Goal: Task Accomplishment & Management: Complete application form

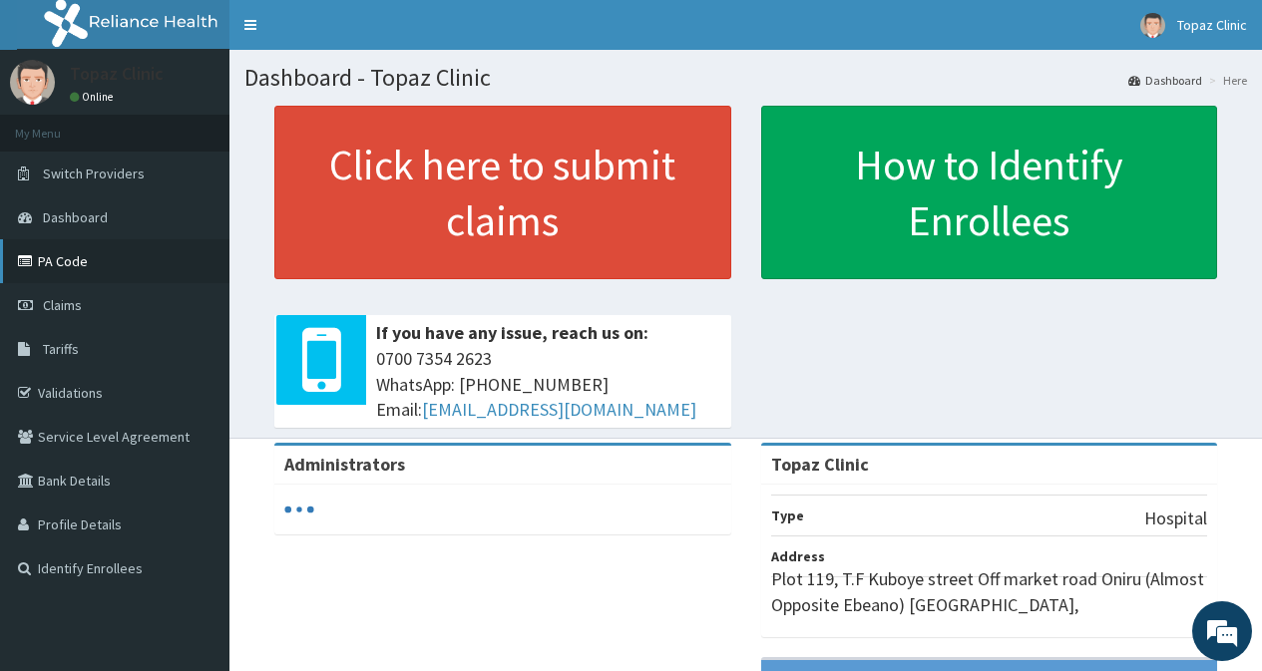
click at [68, 261] on link "PA Code" at bounding box center [114, 261] width 229 height 44
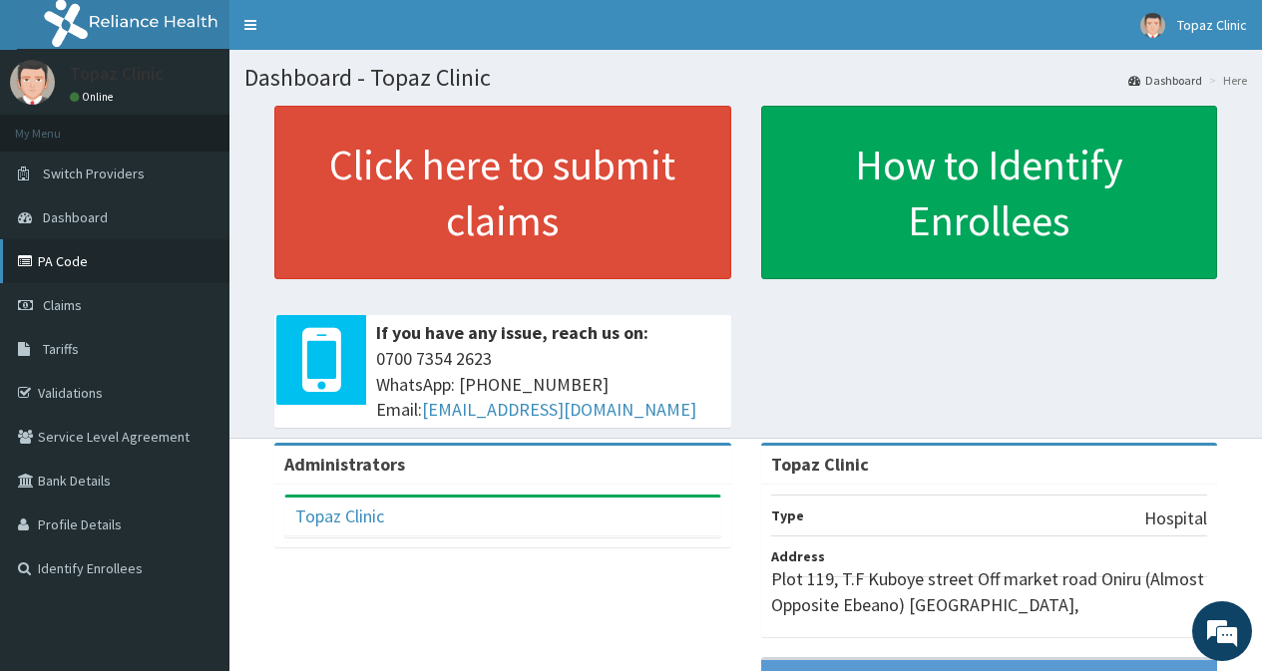
click at [111, 269] on link "PA Code" at bounding box center [114, 261] width 229 height 44
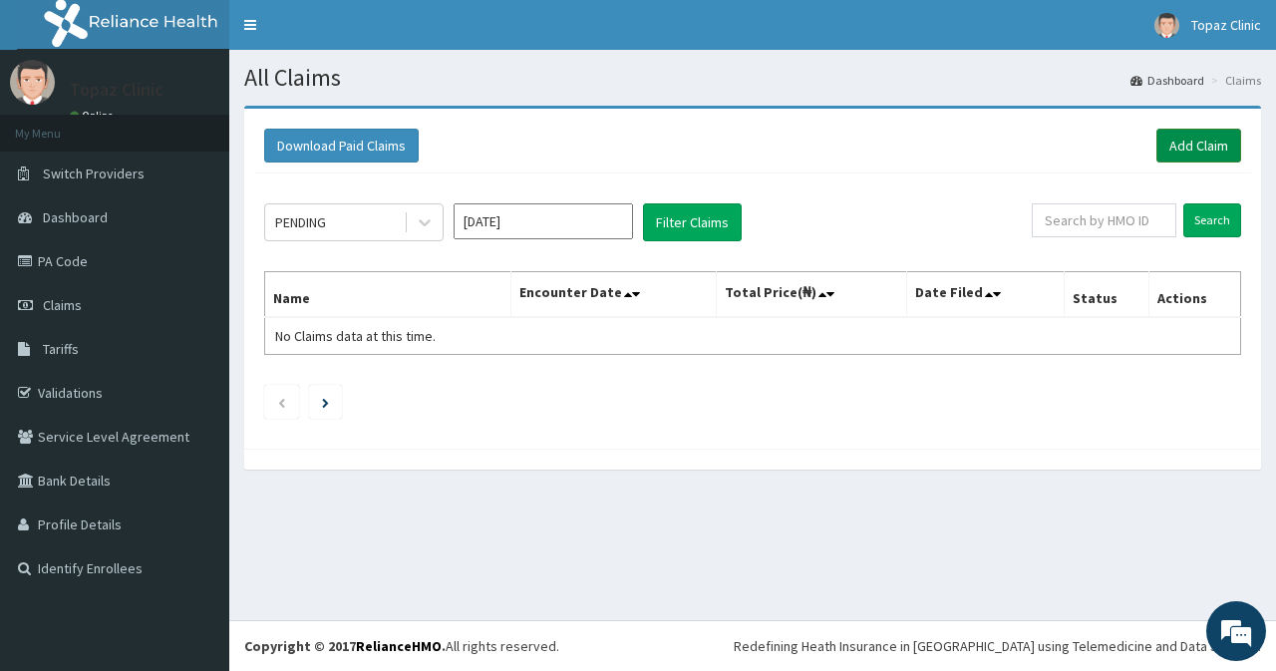
click at [1202, 141] on link "Add Claim" at bounding box center [1199, 146] width 85 height 34
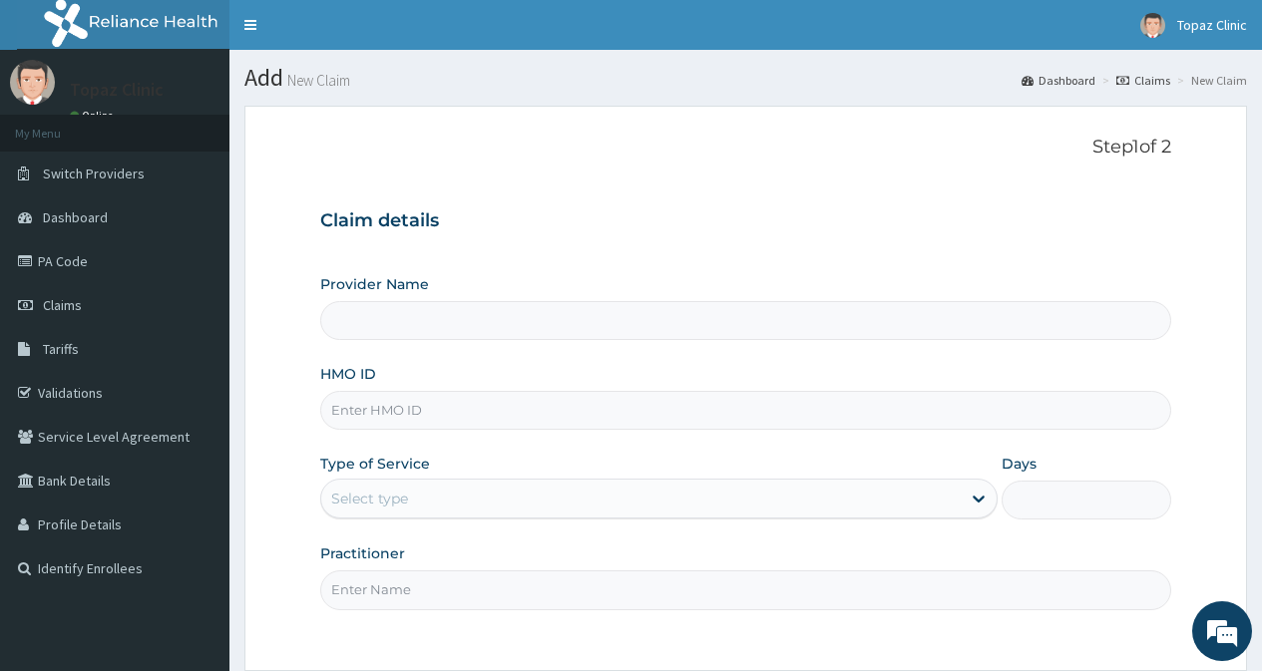
scroll to position [179, 0]
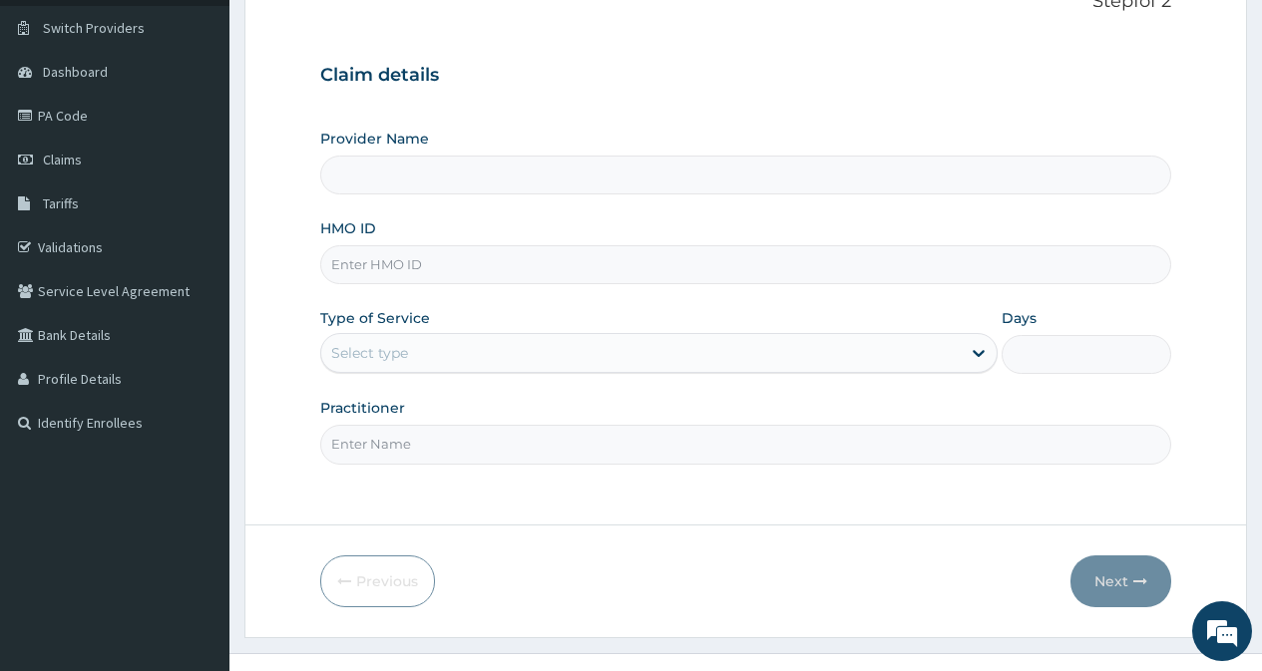
type input "Topaz Clinic"
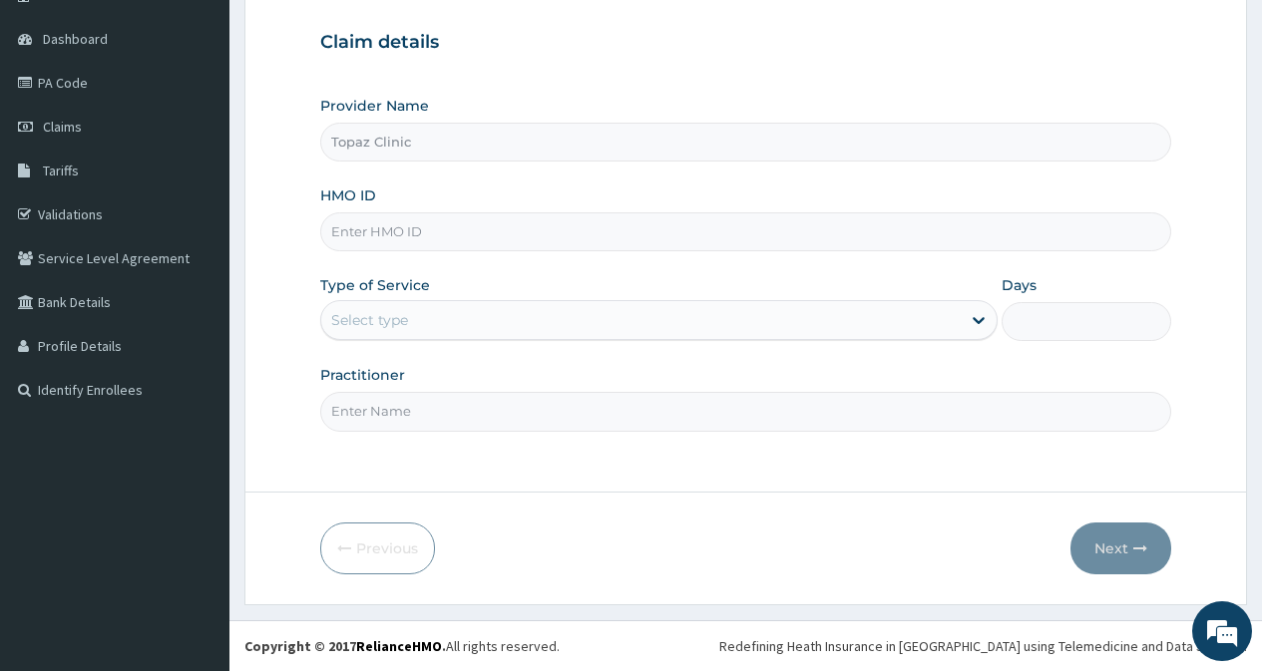
click at [417, 230] on input "HMO ID" at bounding box center [745, 231] width 851 height 39
type input "WEE/10003/A"
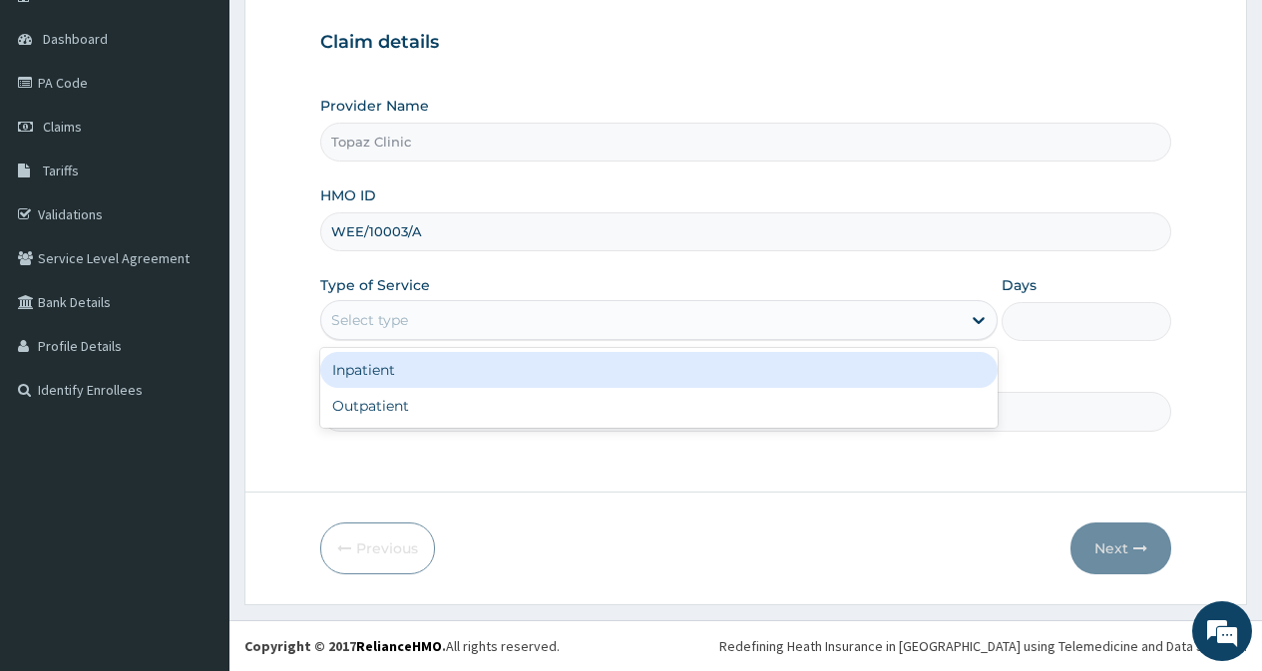
click at [416, 320] on div "Select type" at bounding box center [640, 320] width 639 height 32
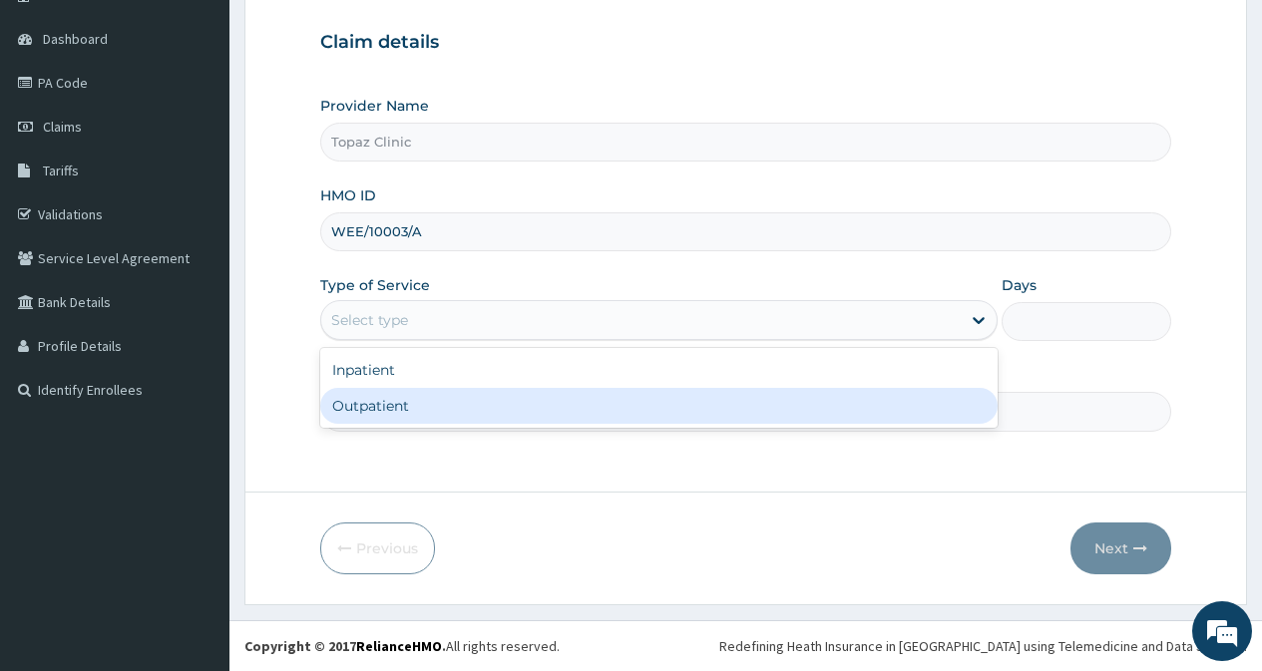
click at [416, 410] on div "Outpatient" at bounding box center [658, 406] width 677 height 36
type input "1"
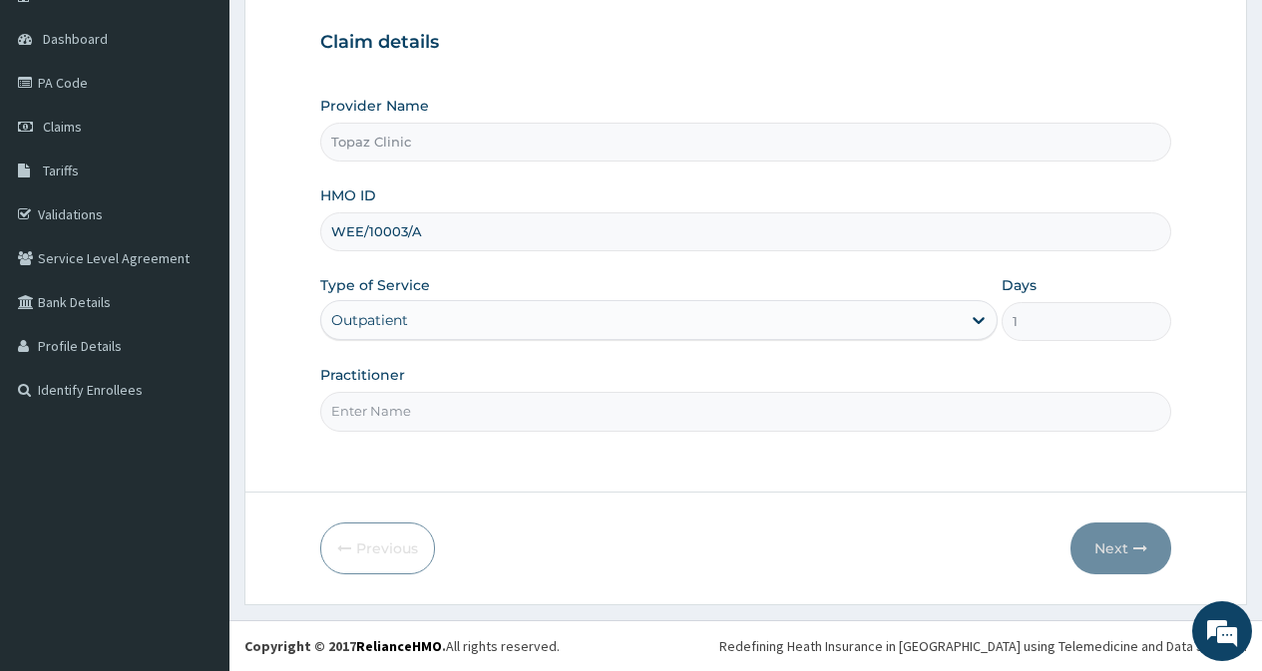
click at [475, 420] on input "Practitioner" at bounding box center [745, 411] width 851 height 39
type input "[PERSON_NAME]"
click at [1115, 546] on button "Next" at bounding box center [1120, 549] width 101 height 52
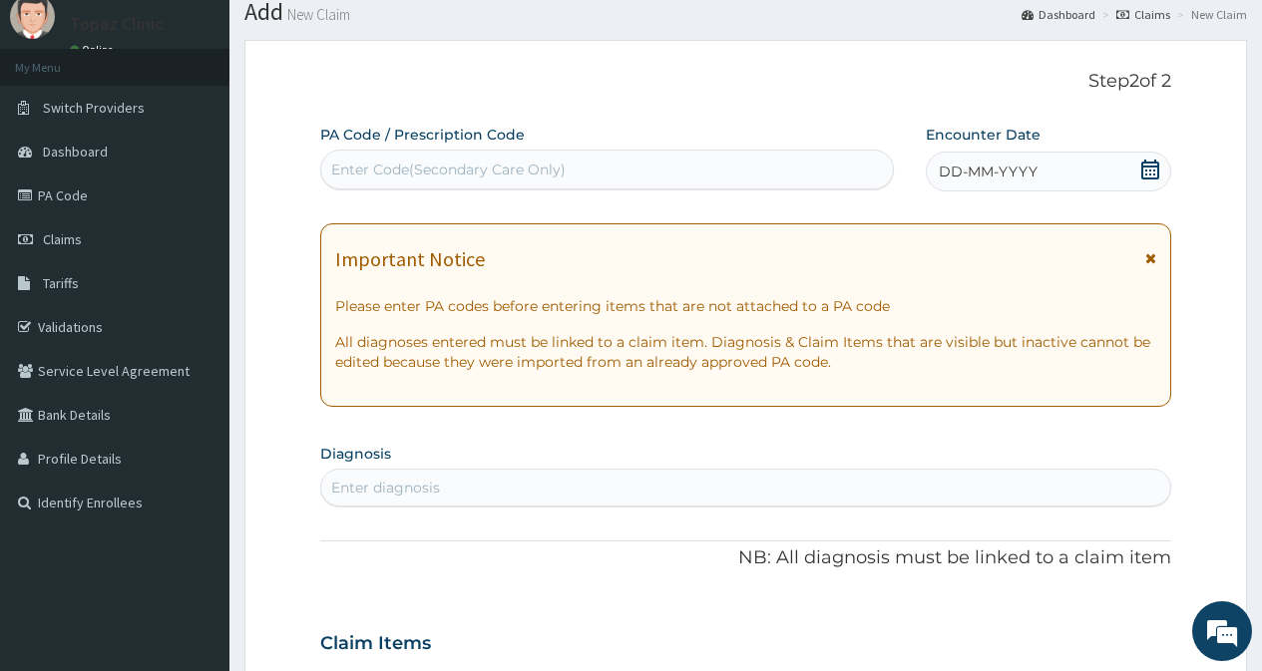
scroll to position [0, 0]
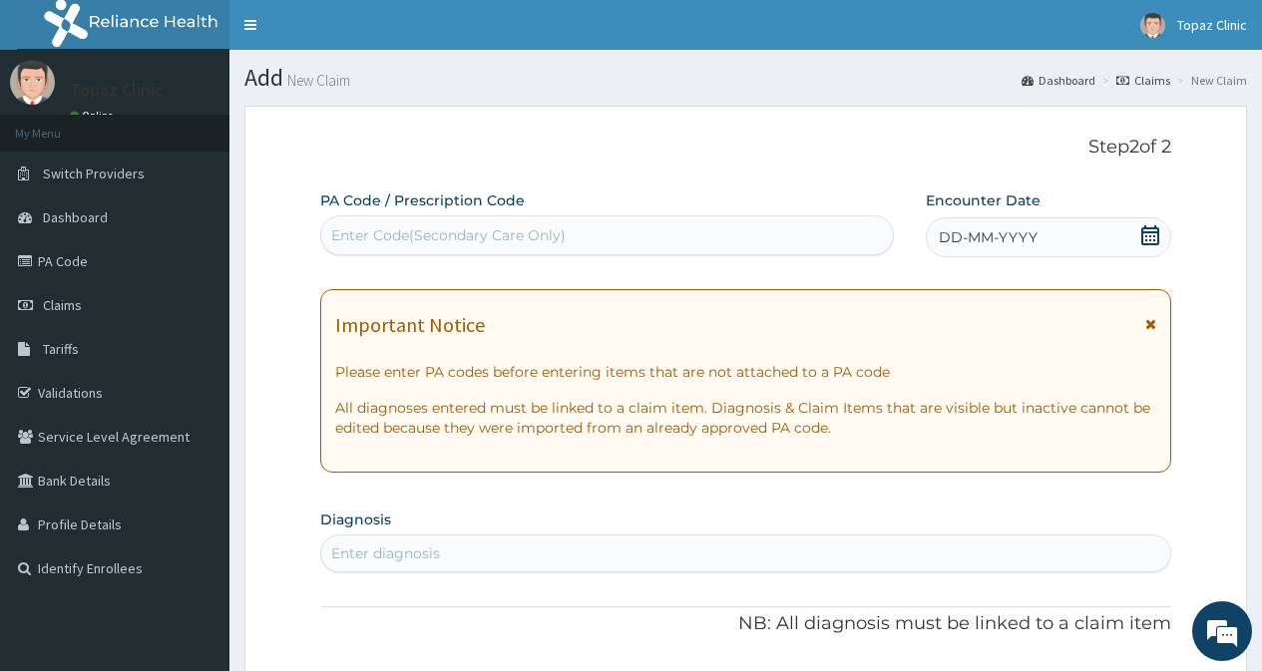
click at [421, 232] on div "Enter Code(Secondary Care Only)" at bounding box center [448, 235] width 234 height 20
paste input "PA/6379D3"
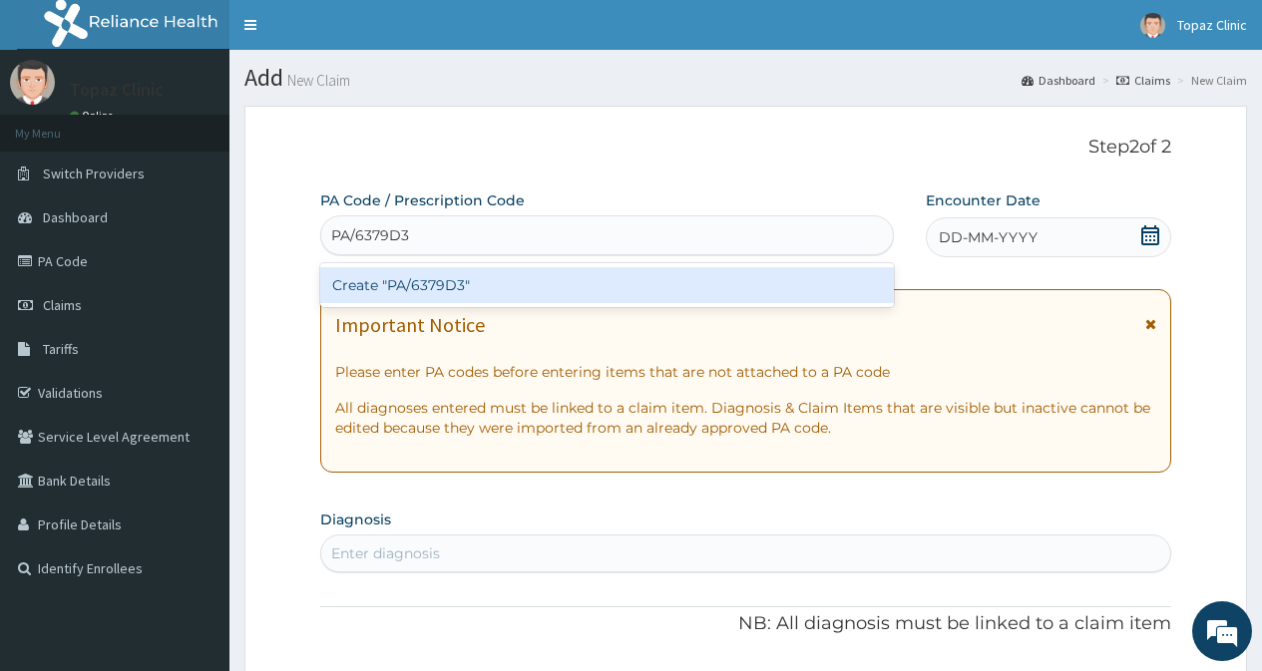
type input "PA/6379D3"
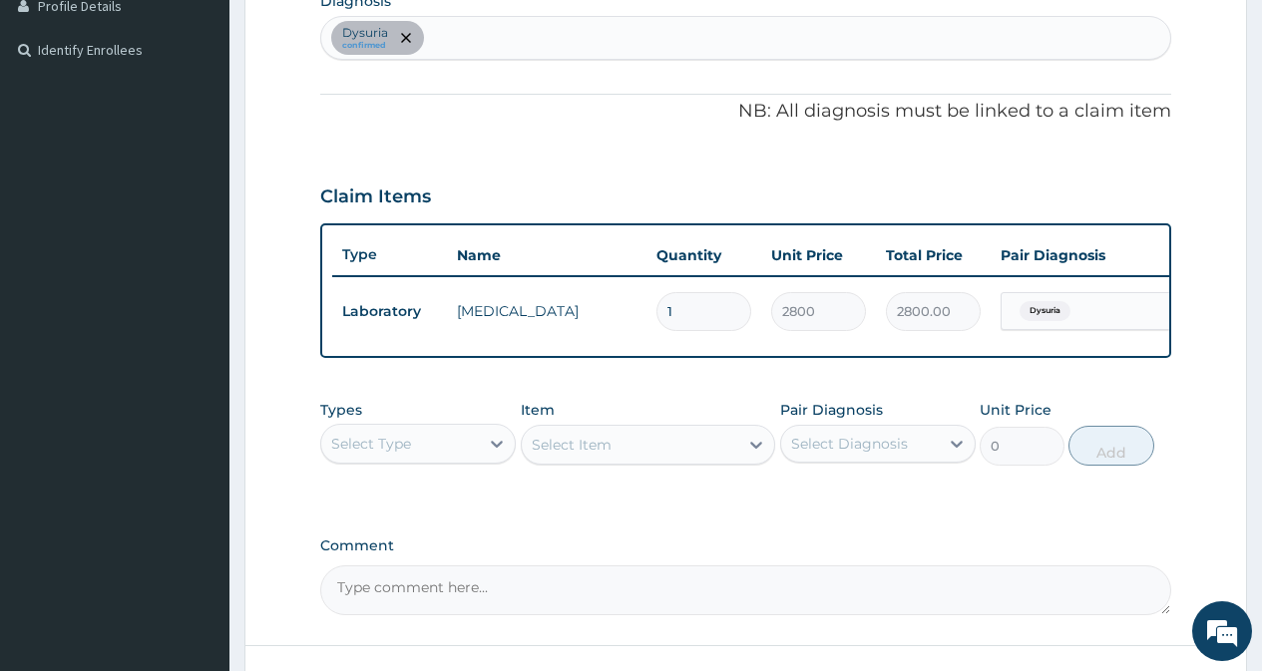
scroll to position [598, 0]
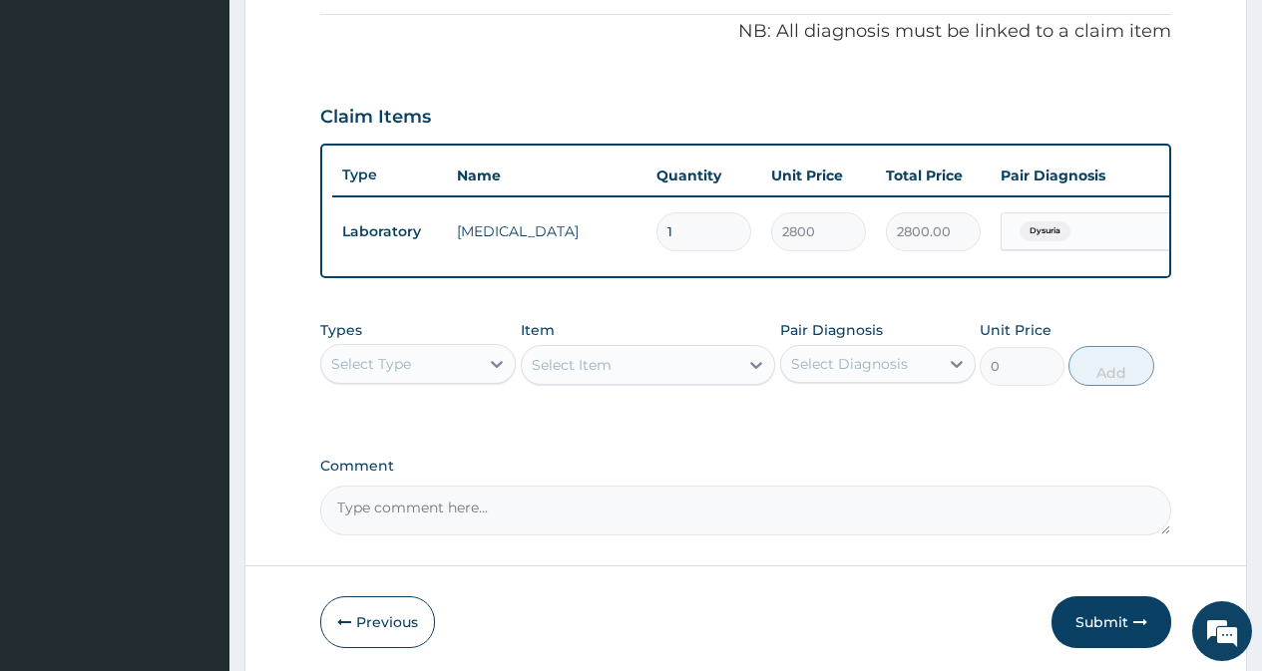
click at [447, 380] on div "Select Type" at bounding box center [400, 364] width 158 height 32
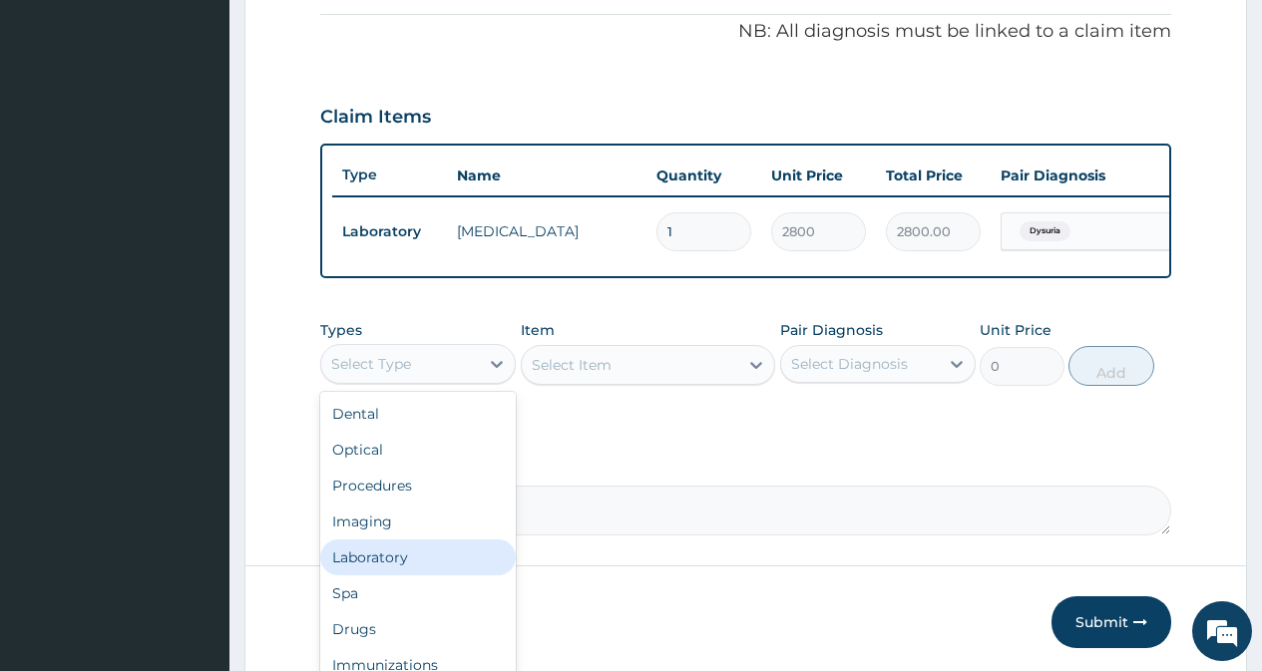
click at [412, 564] on div "Laboratory" at bounding box center [417, 558] width 195 height 36
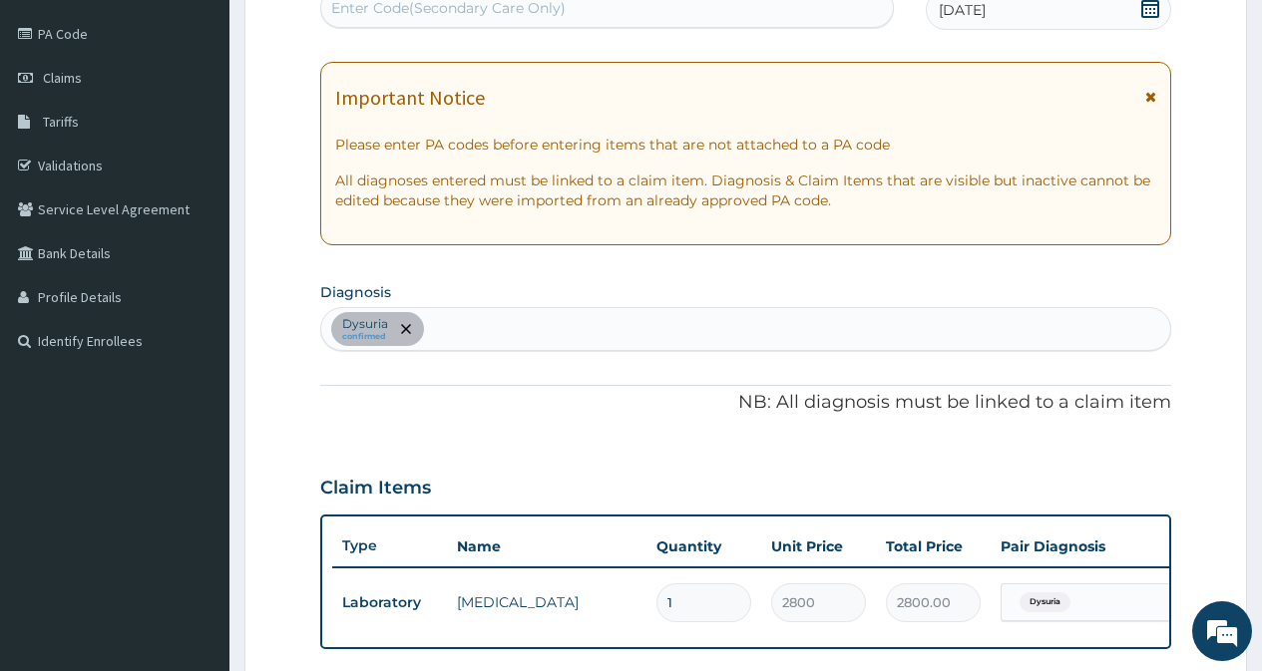
scroll to position [199, 0]
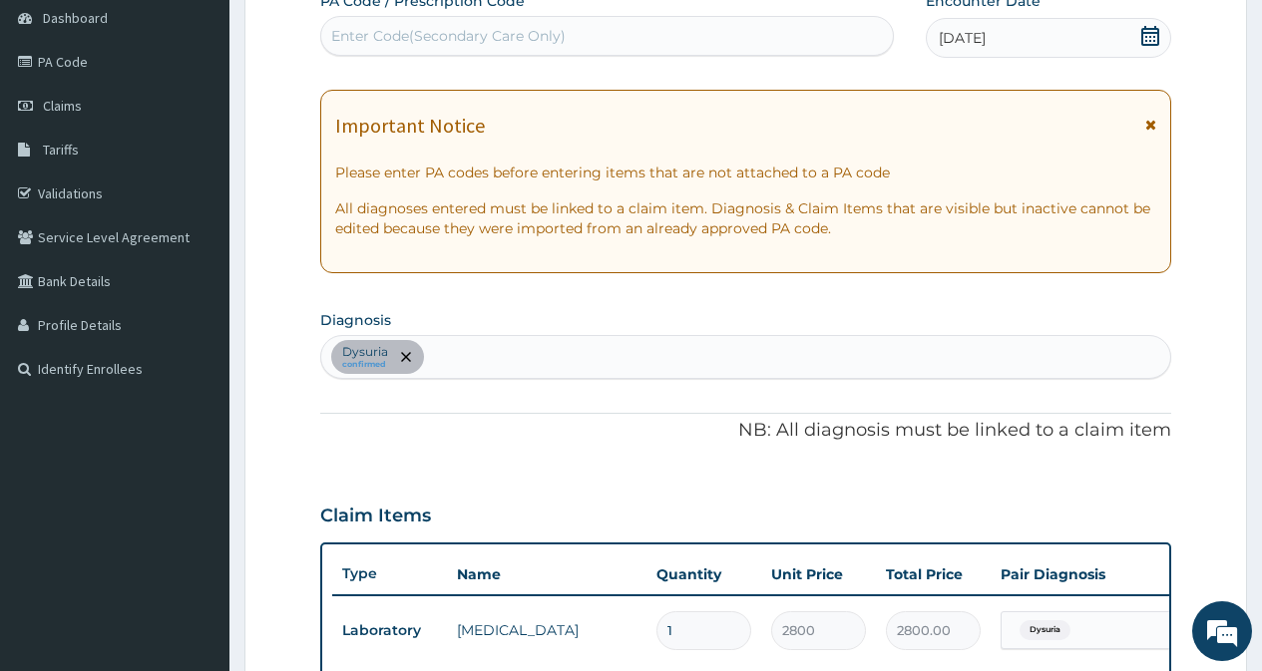
click at [470, 349] on div "Dysuria confirmed" at bounding box center [745, 357] width 849 height 42
type input "mala"
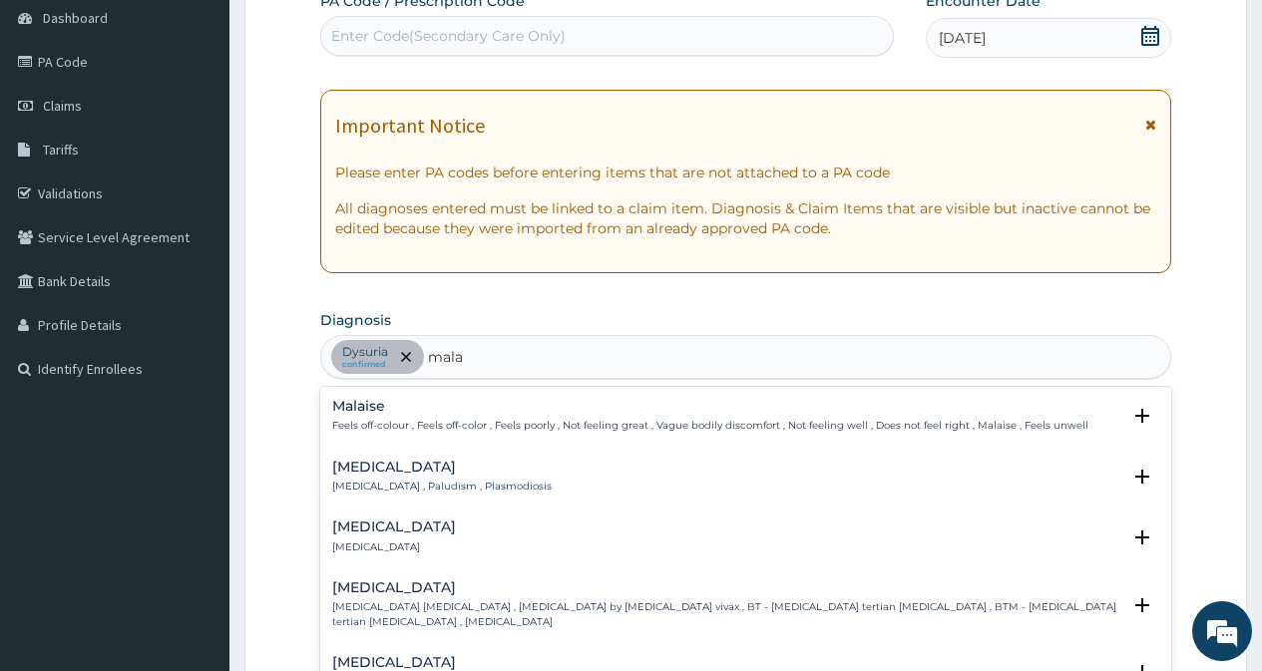
click at [416, 476] on div "[MEDICAL_DATA] [MEDICAL_DATA] , Paludism , Plasmodiosis" at bounding box center [441, 477] width 219 height 35
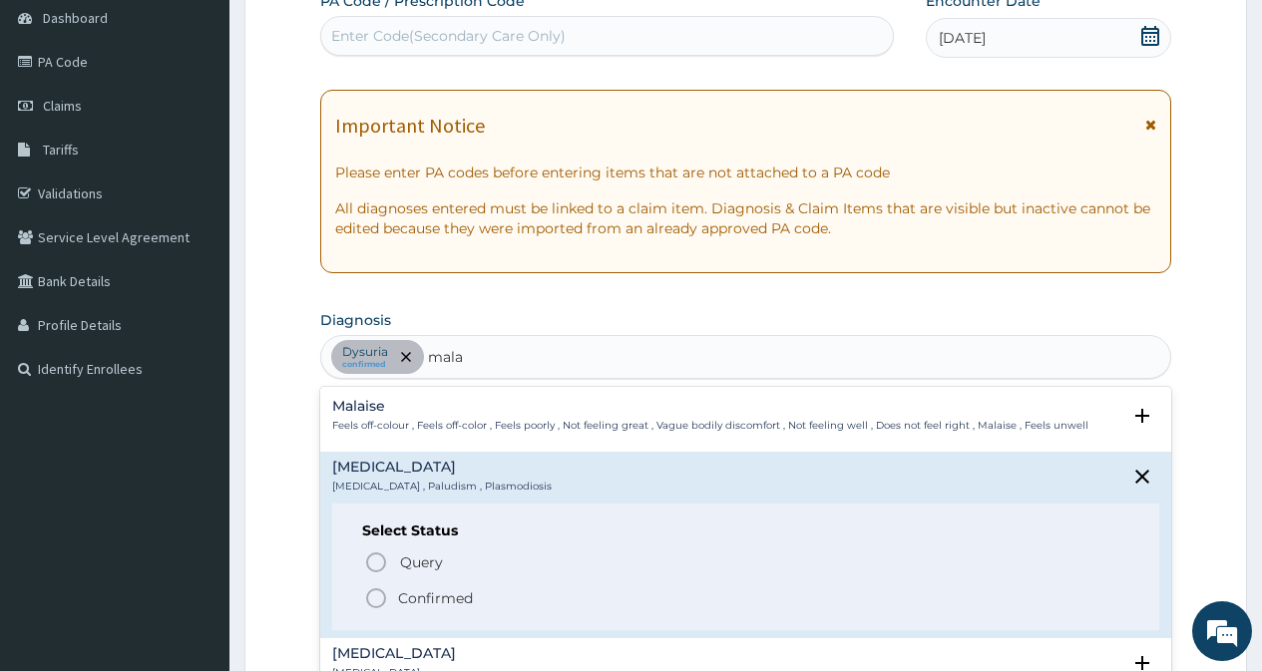
click at [377, 596] on icon "status option filled" at bounding box center [376, 598] width 24 height 24
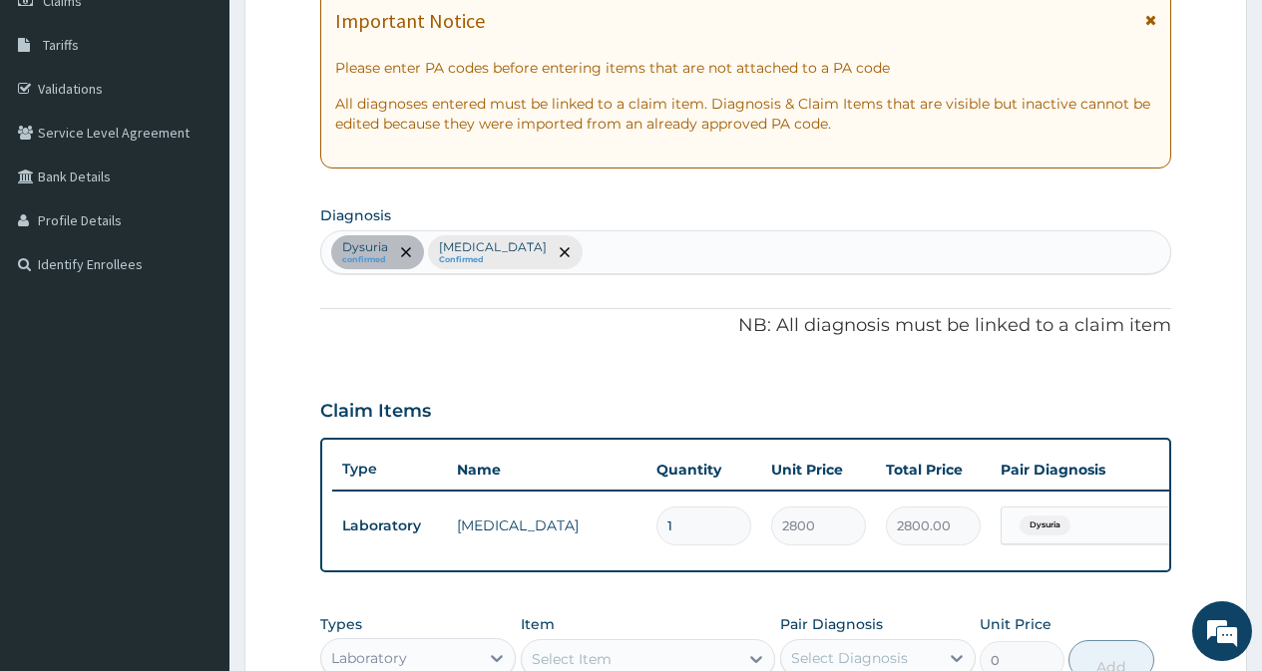
scroll to position [499, 0]
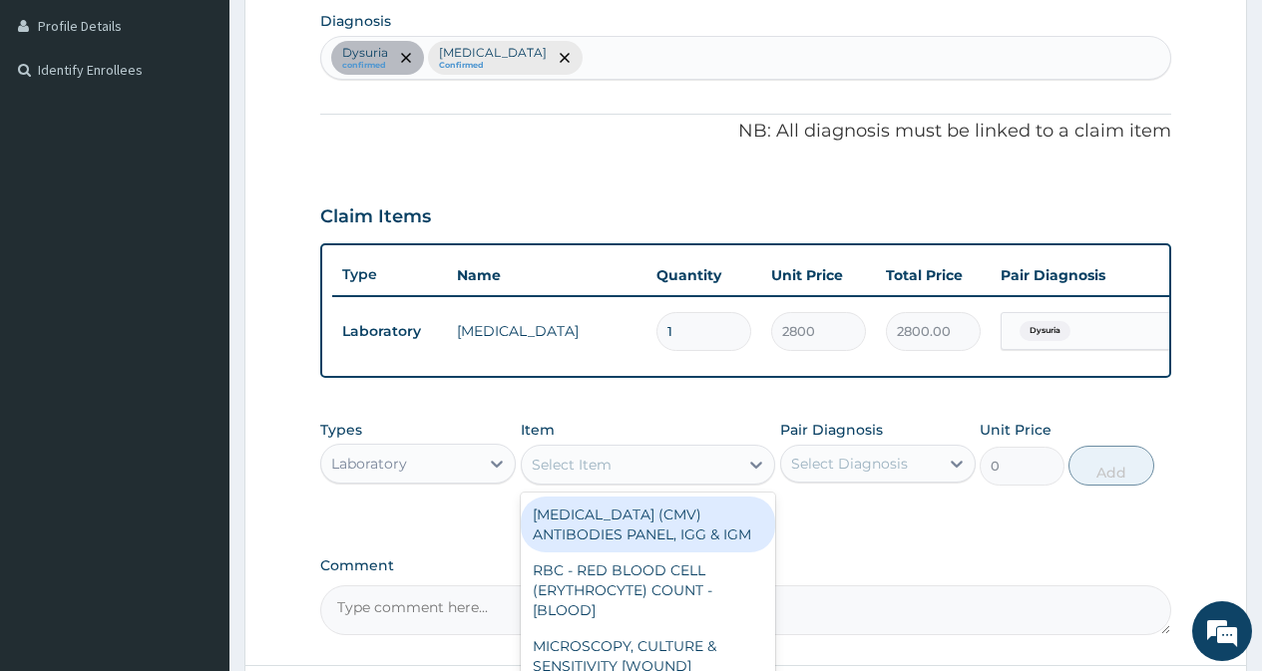
click at [648, 481] on div "Select Item" at bounding box center [630, 465] width 217 height 32
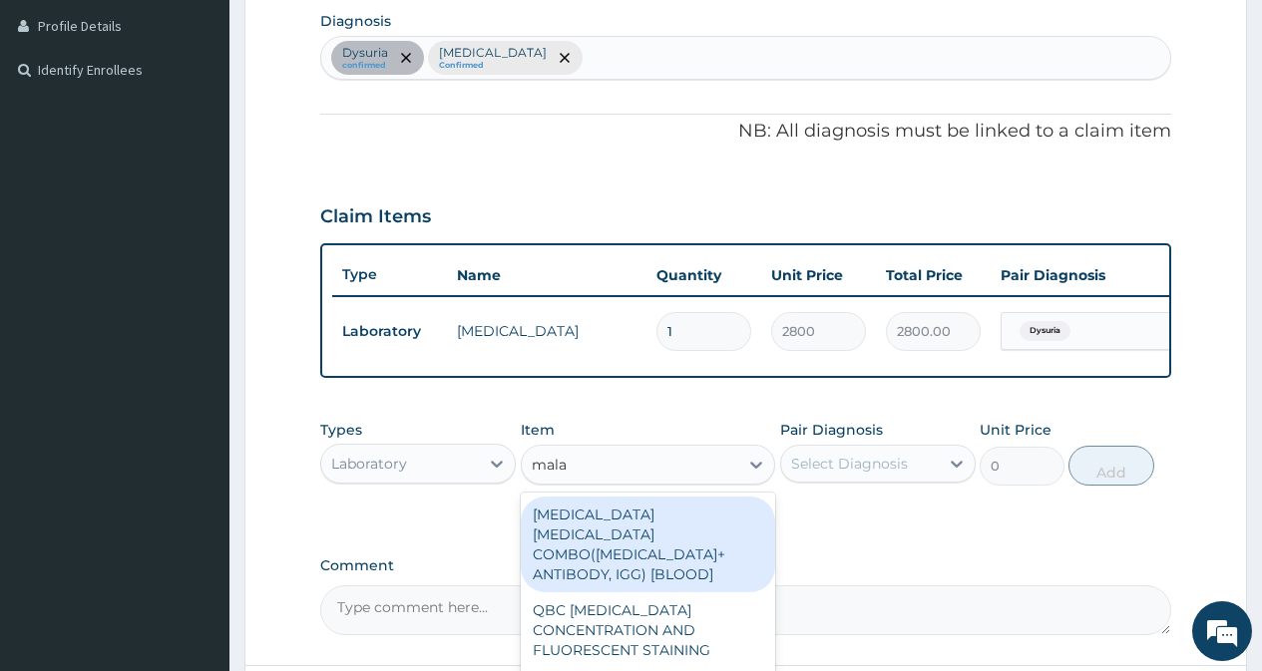
type input "malar"
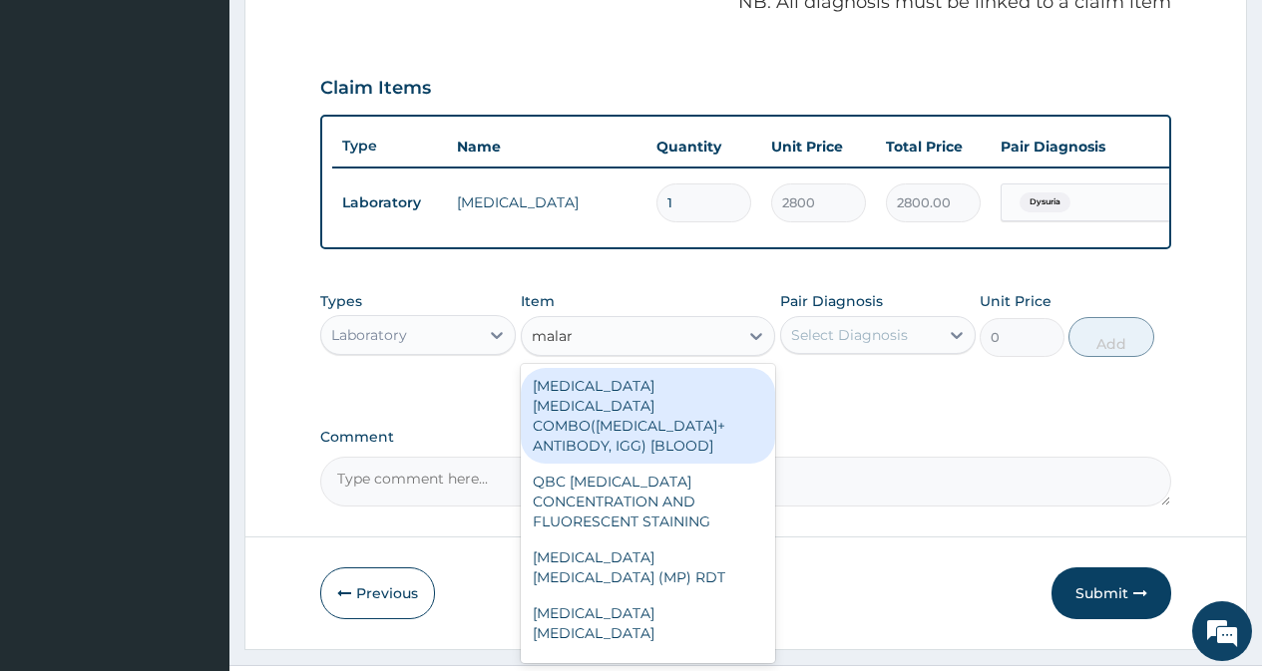
scroll to position [687, 0]
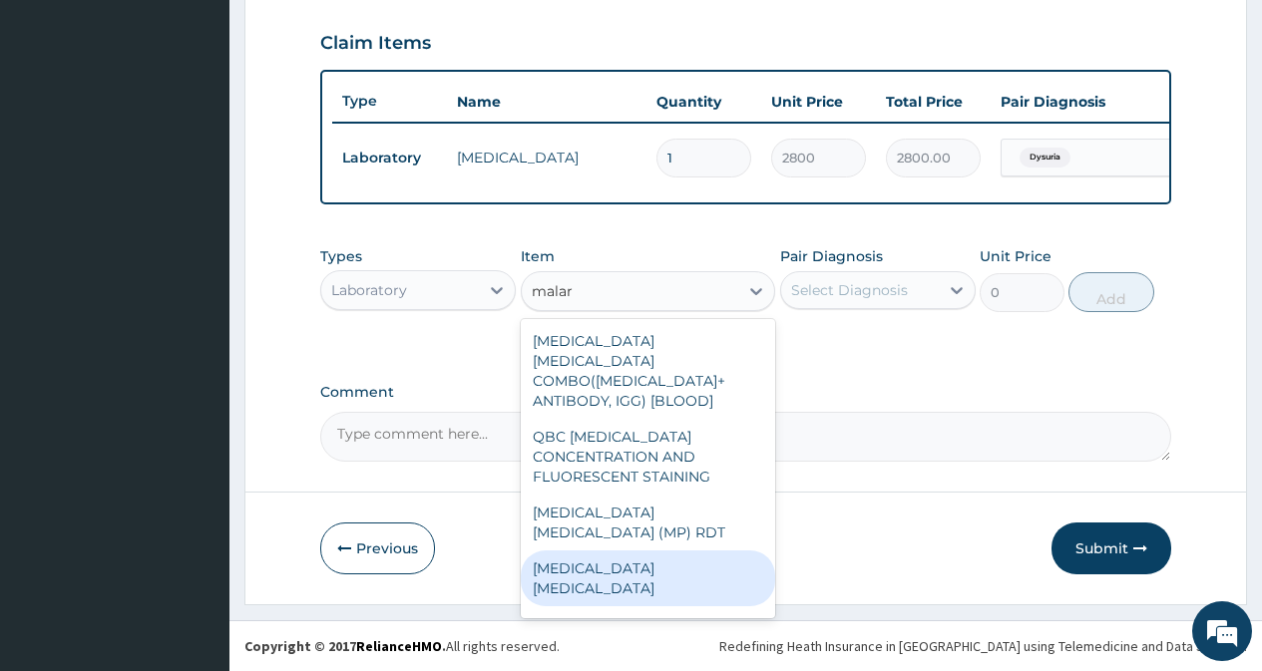
click at [634, 550] on div "[MEDICAL_DATA] [MEDICAL_DATA]" at bounding box center [648, 578] width 255 height 56
type input "3000"
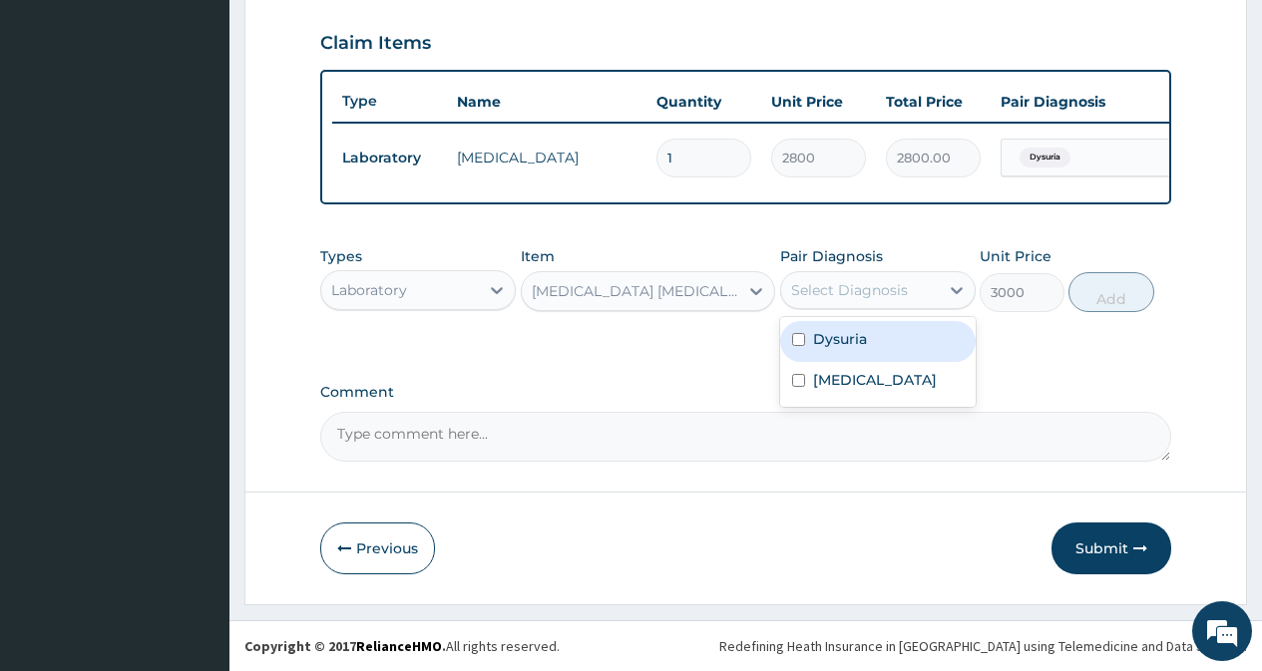
click at [876, 294] on div "Select Diagnosis" at bounding box center [849, 290] width 117 height 20
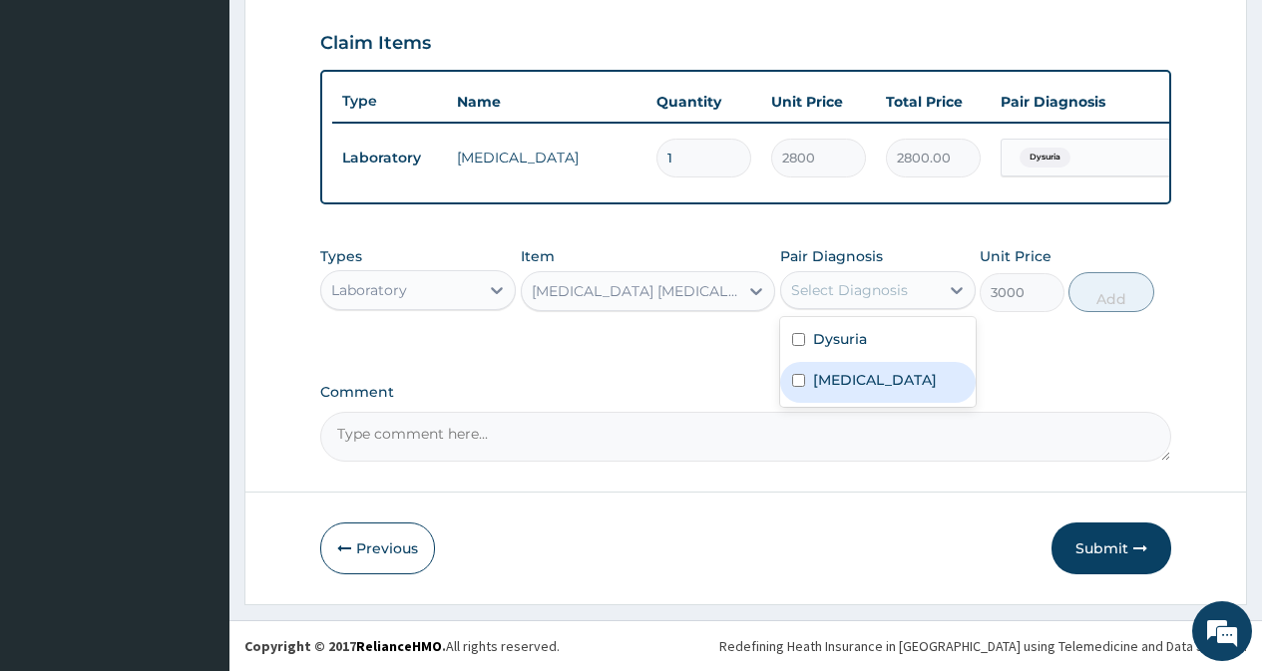
click at [799, 380] on input "checkbox" at bounding box center [798, 380] width 13 height 13
checkbox input "true"
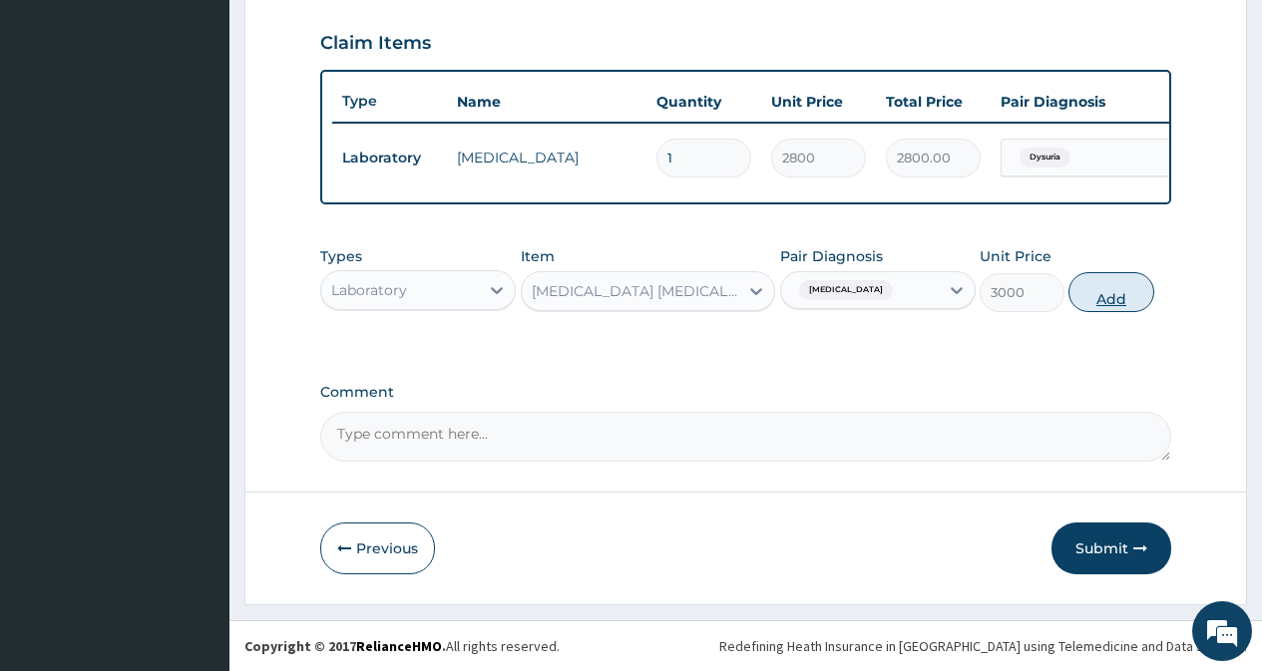
click at [1105, 296] on button "Add" at bounding box center [1110, 292] width 85 height 40
type input "0"
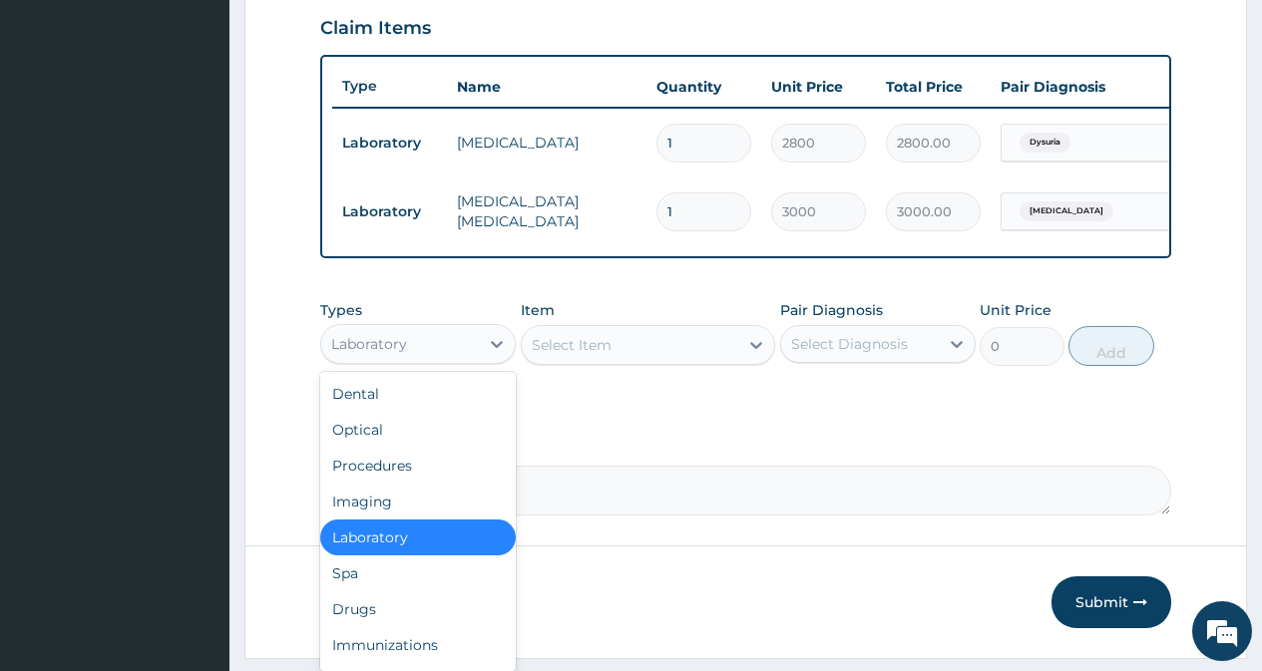
click at [408, 360] on div "Laboratory" at bounding box center [400, 344] width 158 height 32
click at [385, 623] on div "Drugs" at bounding box center [417, 609] width 195 height 36
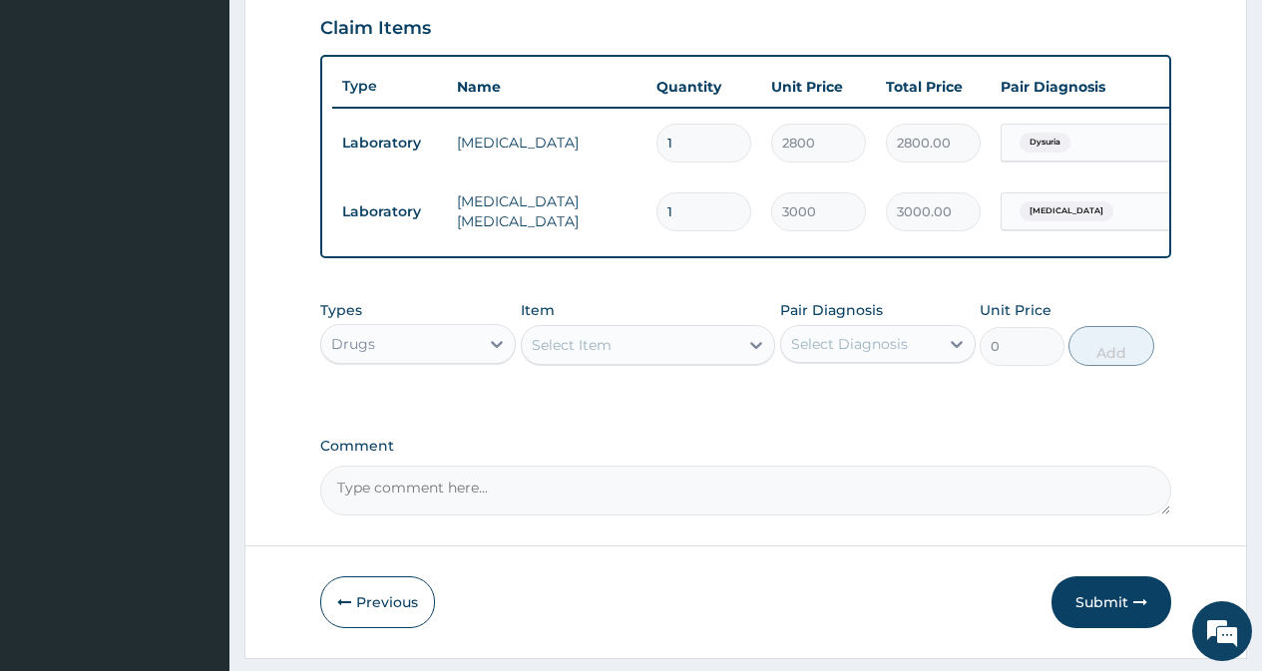
click at [580, 354] on div "Select Item" at bounding box center [572, 345] width 80 height 20
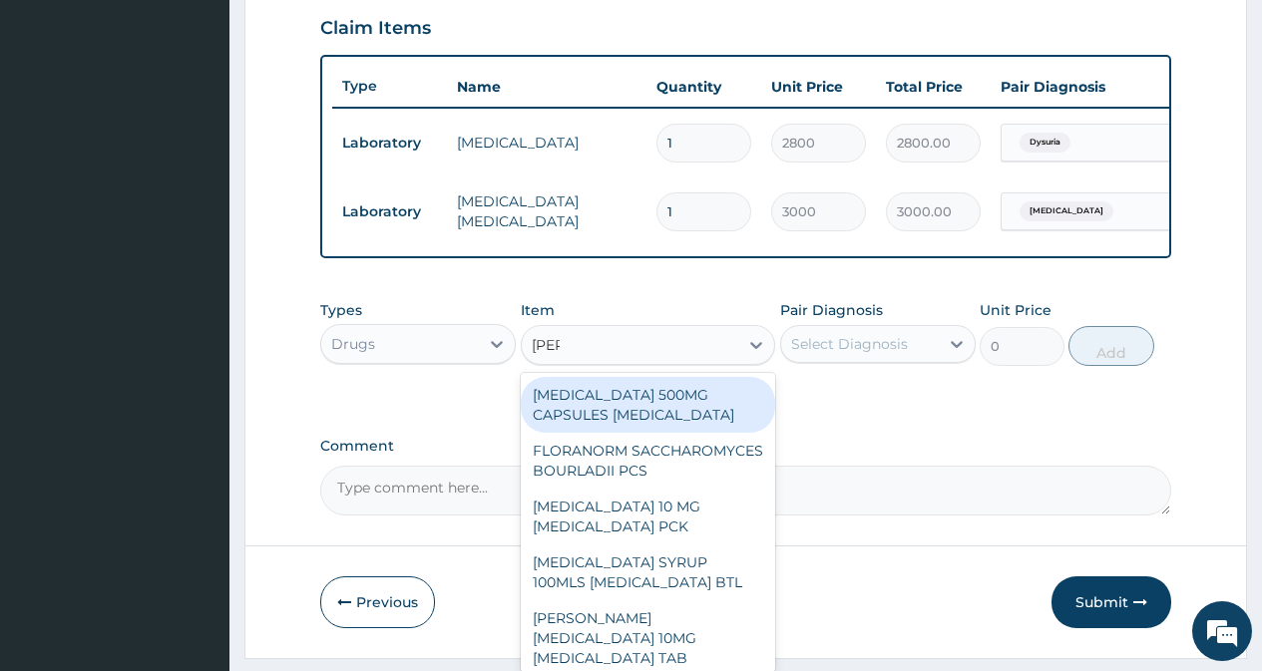
type input "lorat"
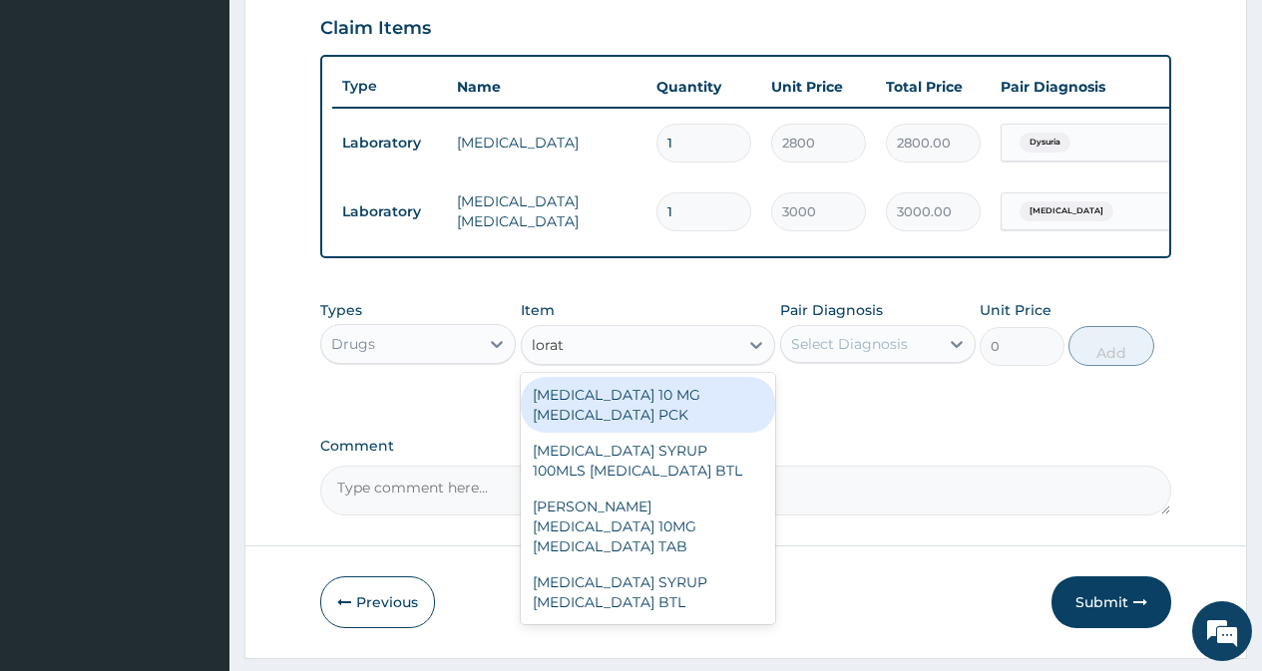
click at [639, 426] on div "[MEDICAL_DATA] 10 MG [MEDICAL_DATA] PCK" at bounding box center [648, 405] width 255 height 56
type input "805"
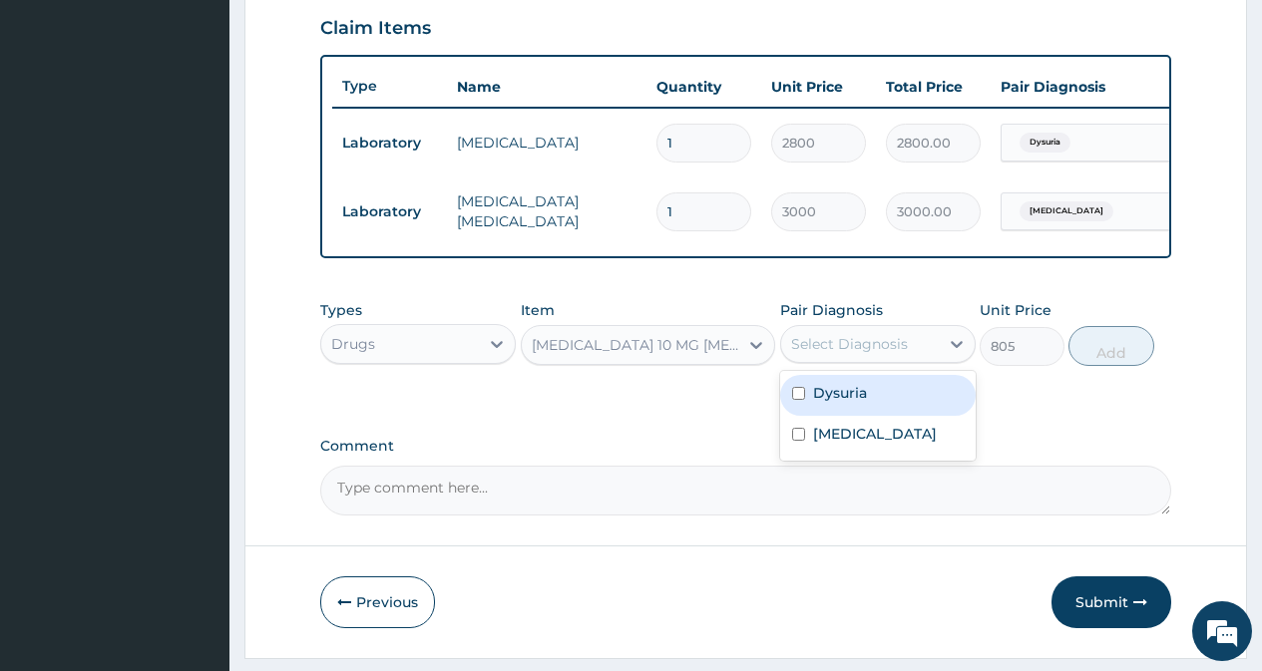
click at [876, 354] on div "Select Diagnosis" at bounding box center [849, 344] width 117 height 20
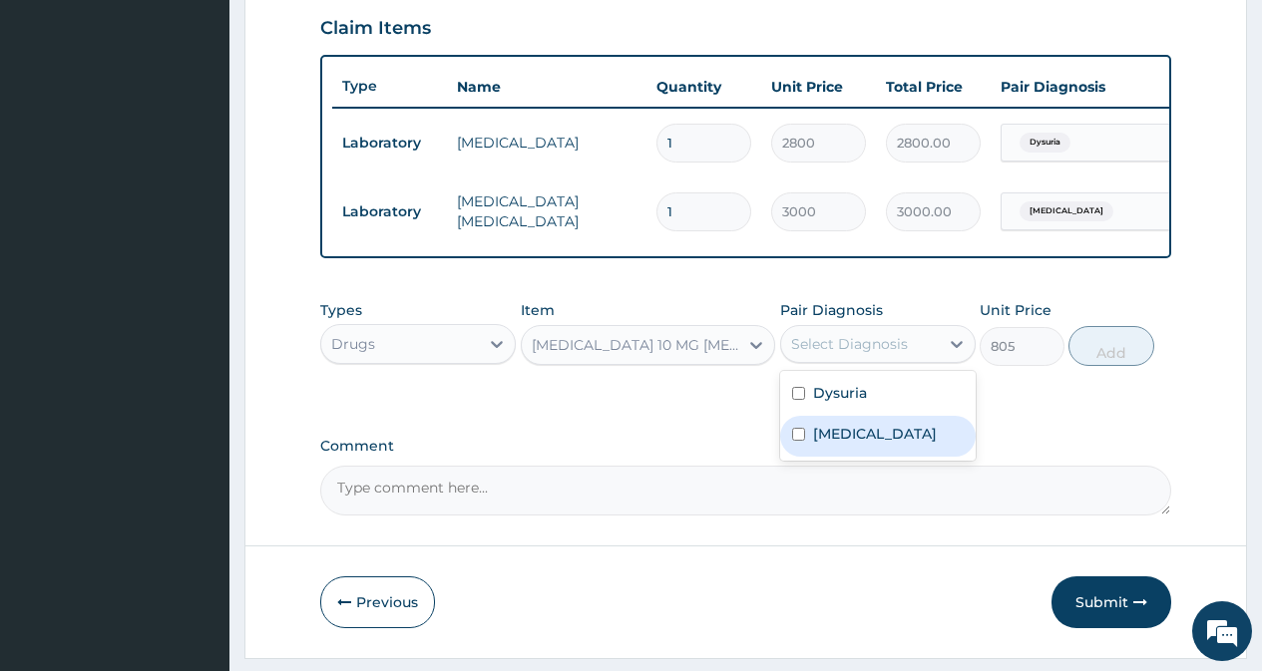
click at [800, 441] on input "checkbox" at bounding box center [798, 434] width 13 height 13
checkbox input "true"
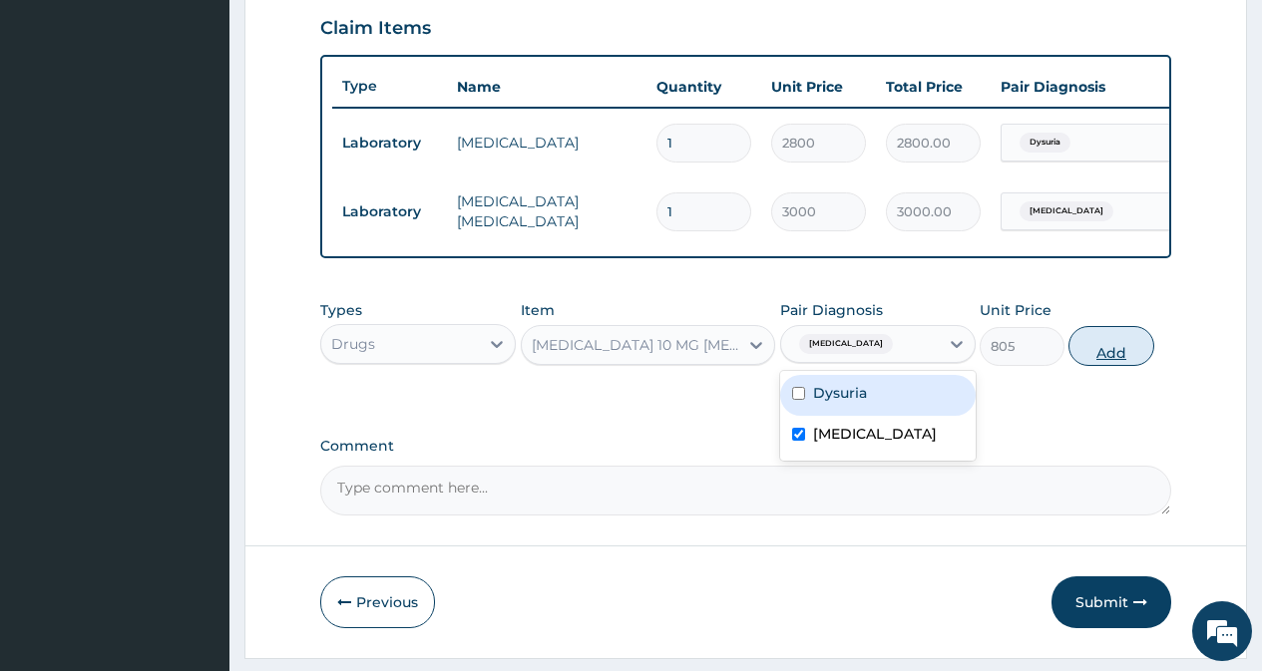
click at [1106, 366] on button "Add" at bounding box center [1110, 346] width 85 height 40
type input "0"
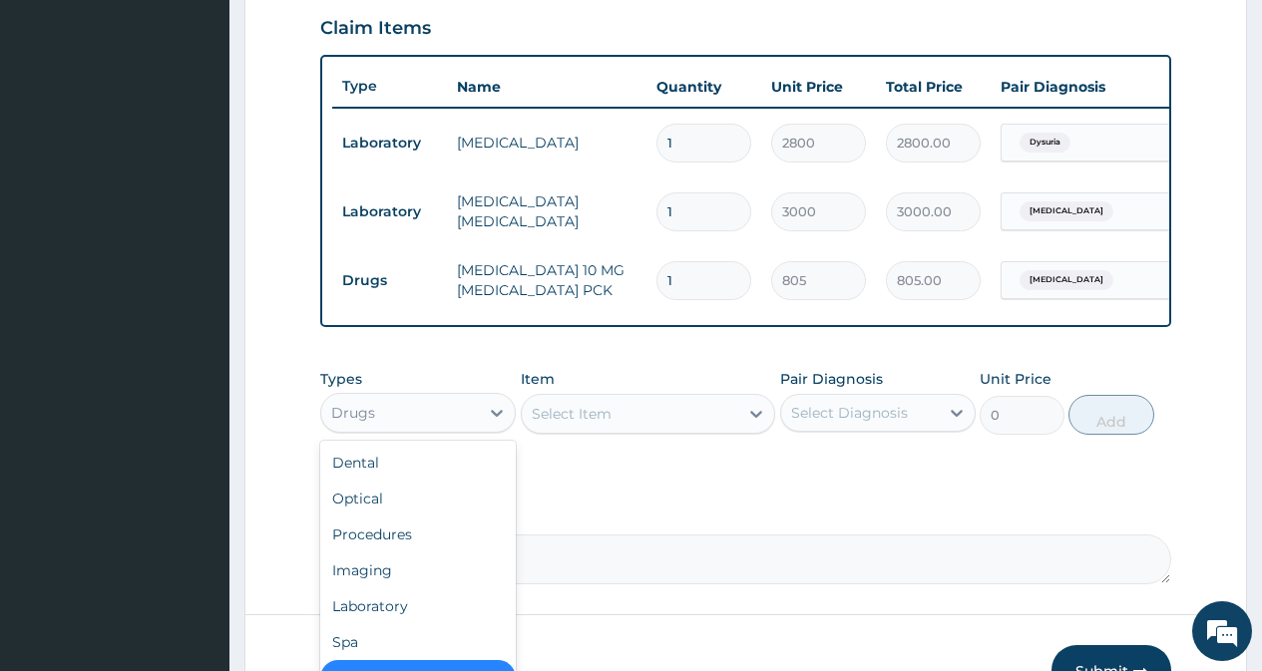
click at [429, 429] on div "Drugs" at bounding box center [400, 413] width 158 height 32
click at [643, 430] on div "Select Item" at bounding box center [630, 414] width 217 height 32
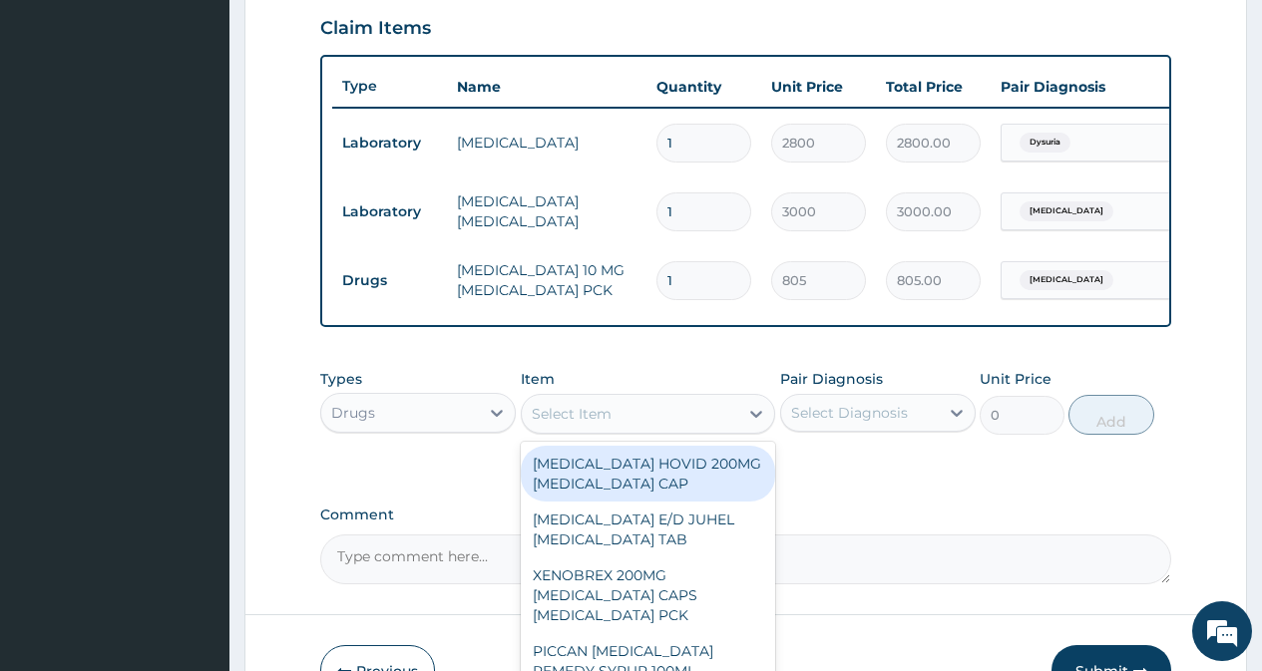
type input "p"
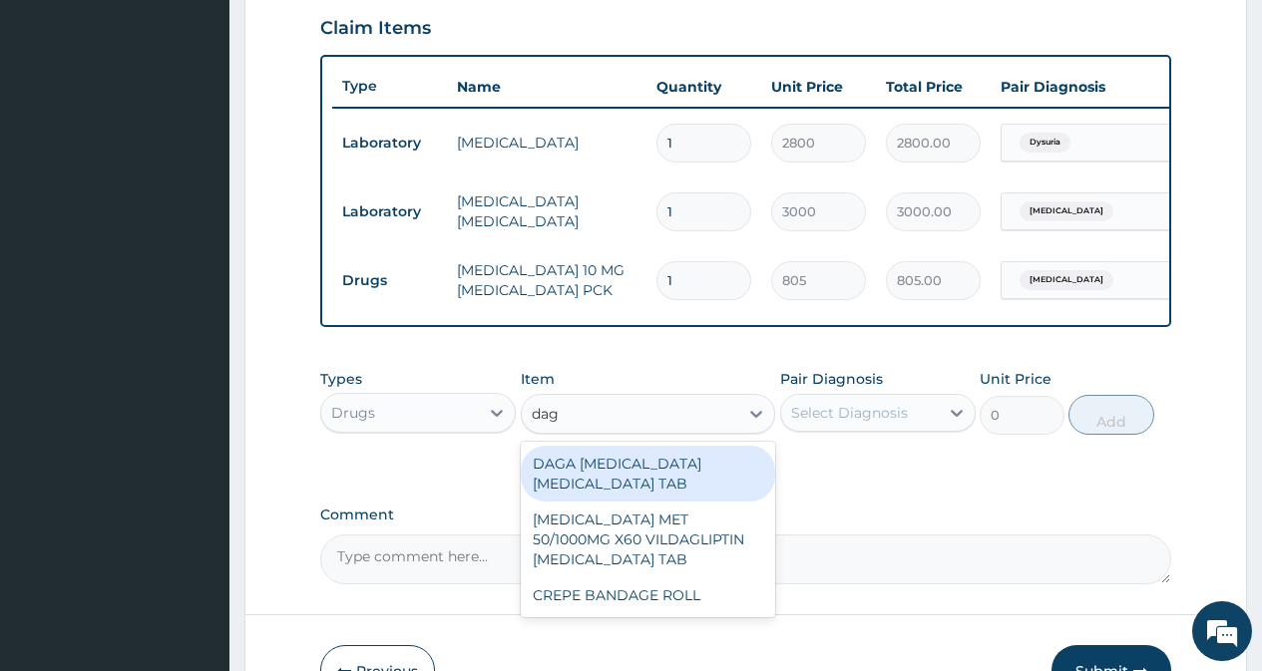
type input "daga"
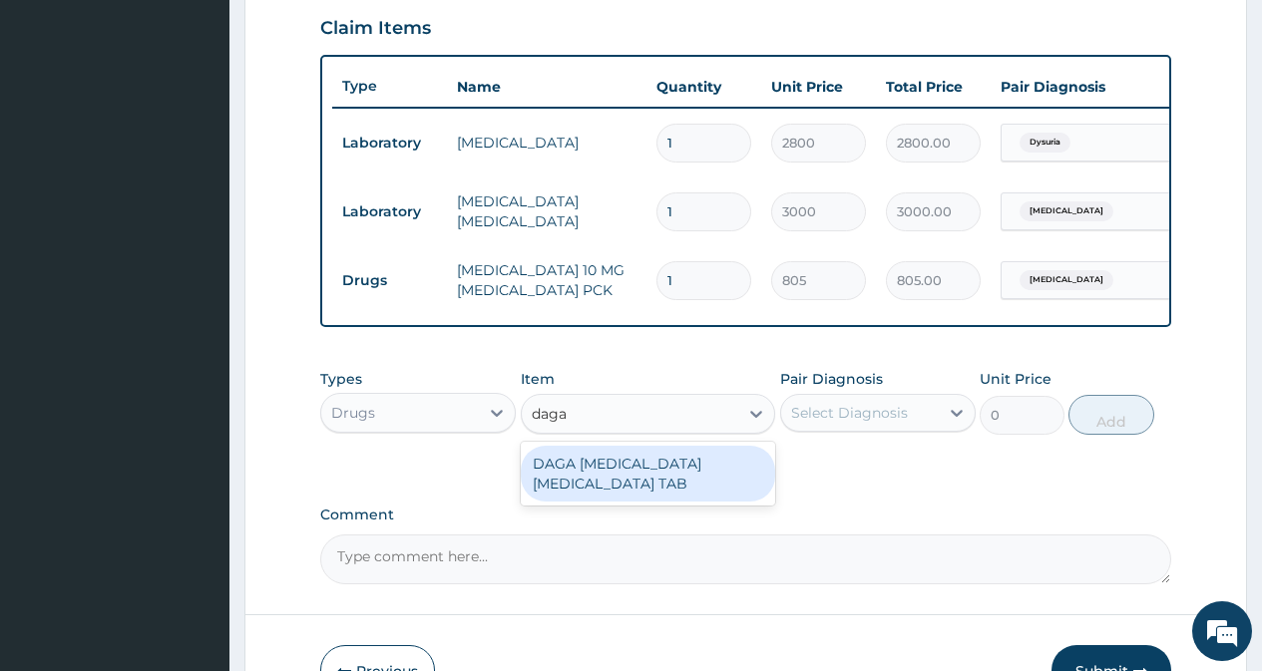
click at [630, 494] on div "DAGA [MEDICAL_DATA] [MEDICAL_DATA] TAB" at bounding box center [648, 474] width 255 height 56
type input "23"
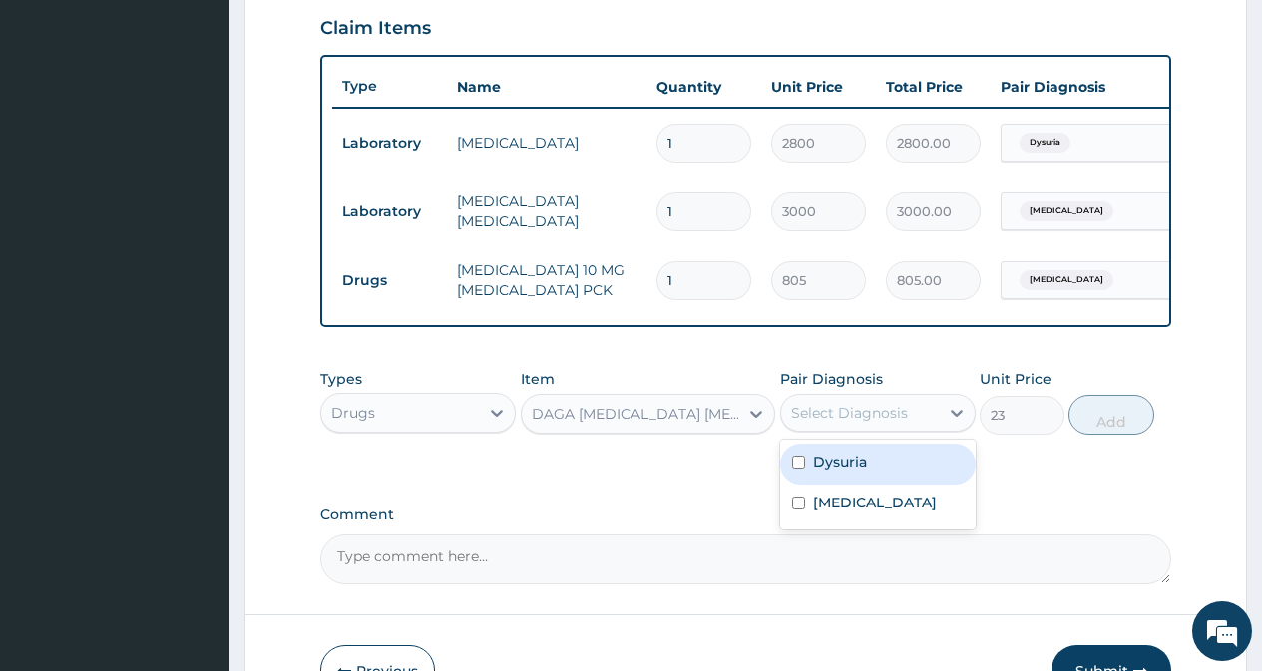
click at [863, 423] on div "Select Diagnosis" at bounding box center [849, 413] width 117 height 20
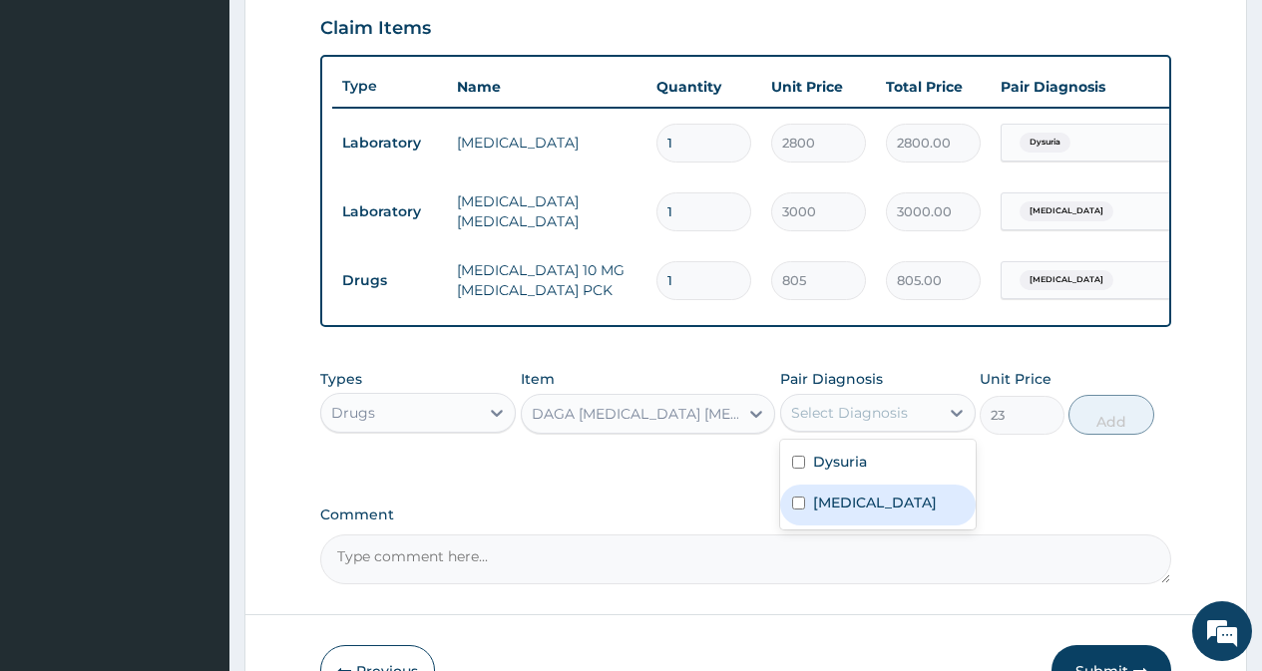
click at [802, 510] on input "checkbox" at bounding box center [798, 503] width 13 height 13
checkbox input "true"
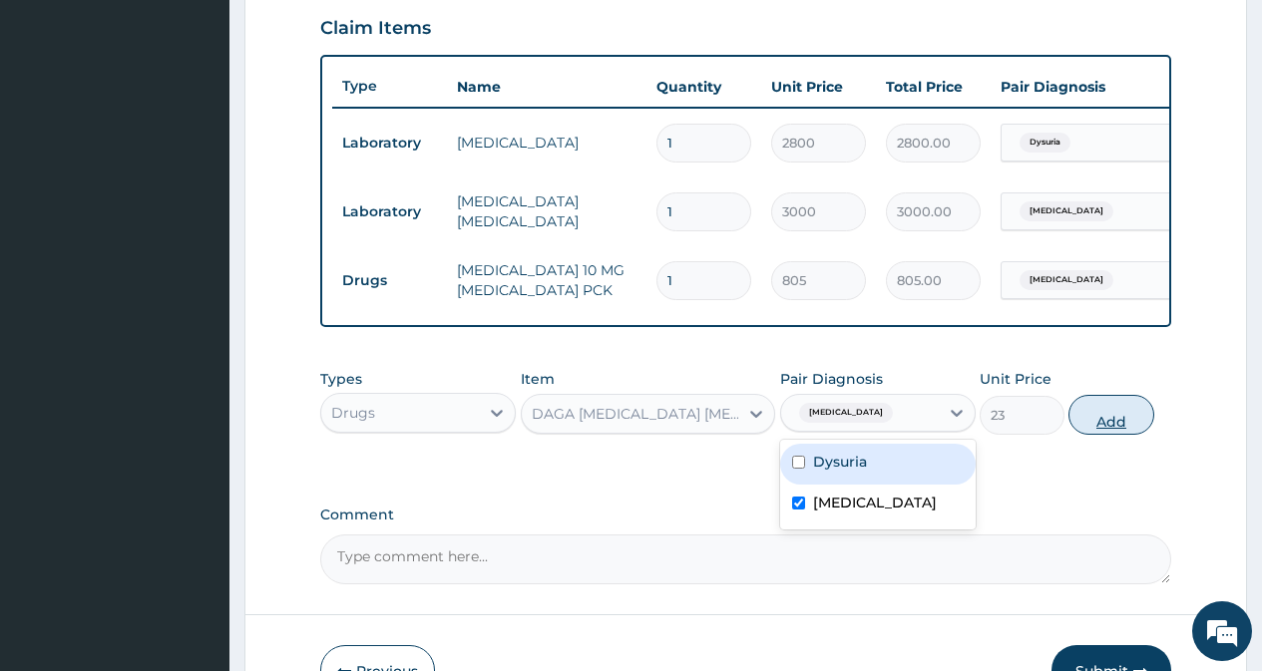
click at [1108, 434] on button "Add" at bounding box center [1110, 415] width 85 height 40
type input "0"
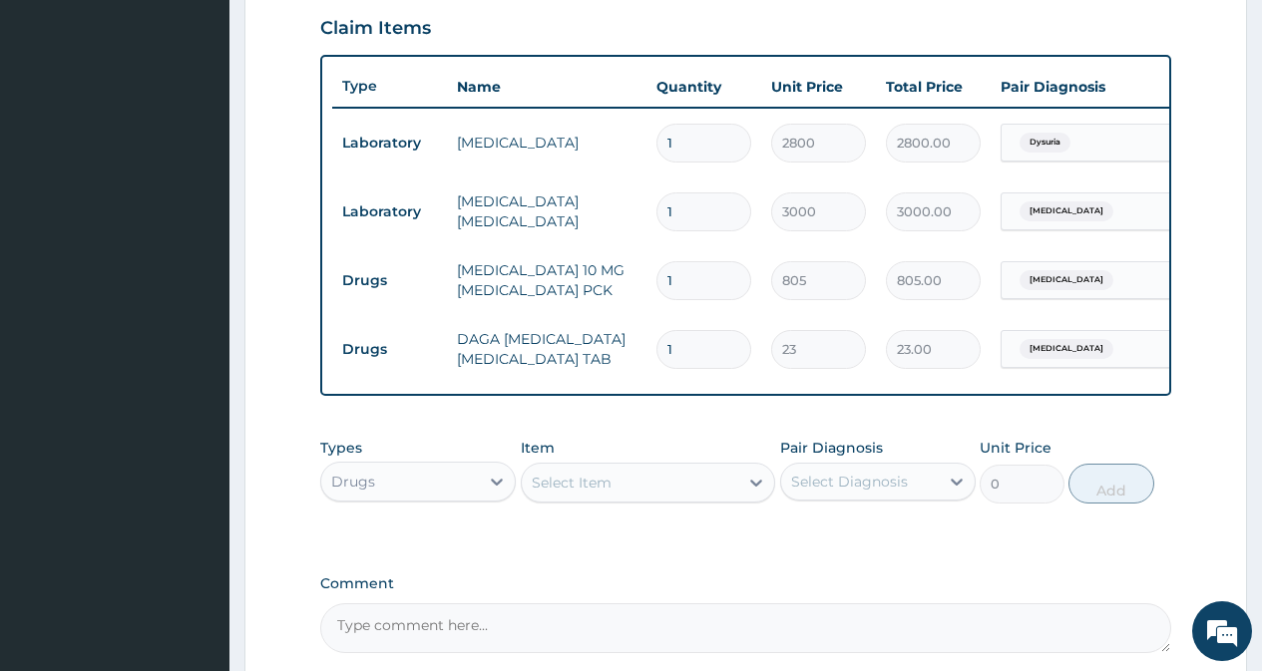
click at [703, 345] on input "1" at bounding box center [703, 349] width 95 height 39
type input "18"
type input "414.00"
type input "18"
click at [617, 495] on div "Select Item" at bounding box center [630, 483] width 217 height 32
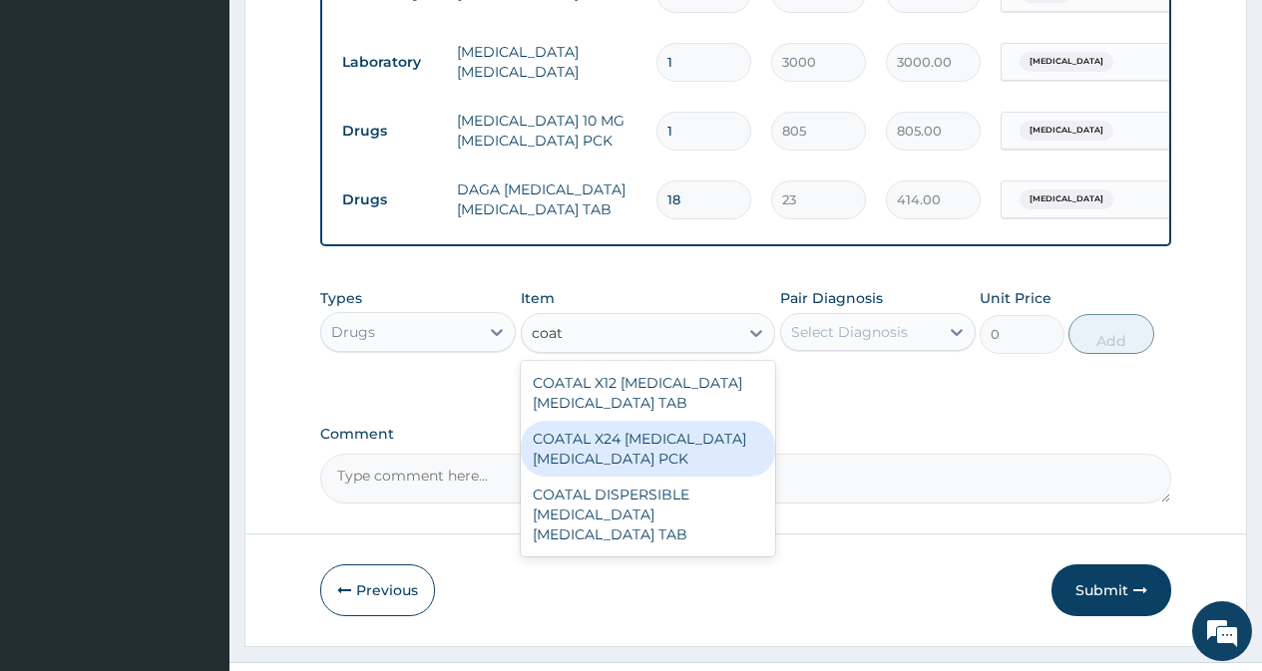
scroll to position [894, 0]
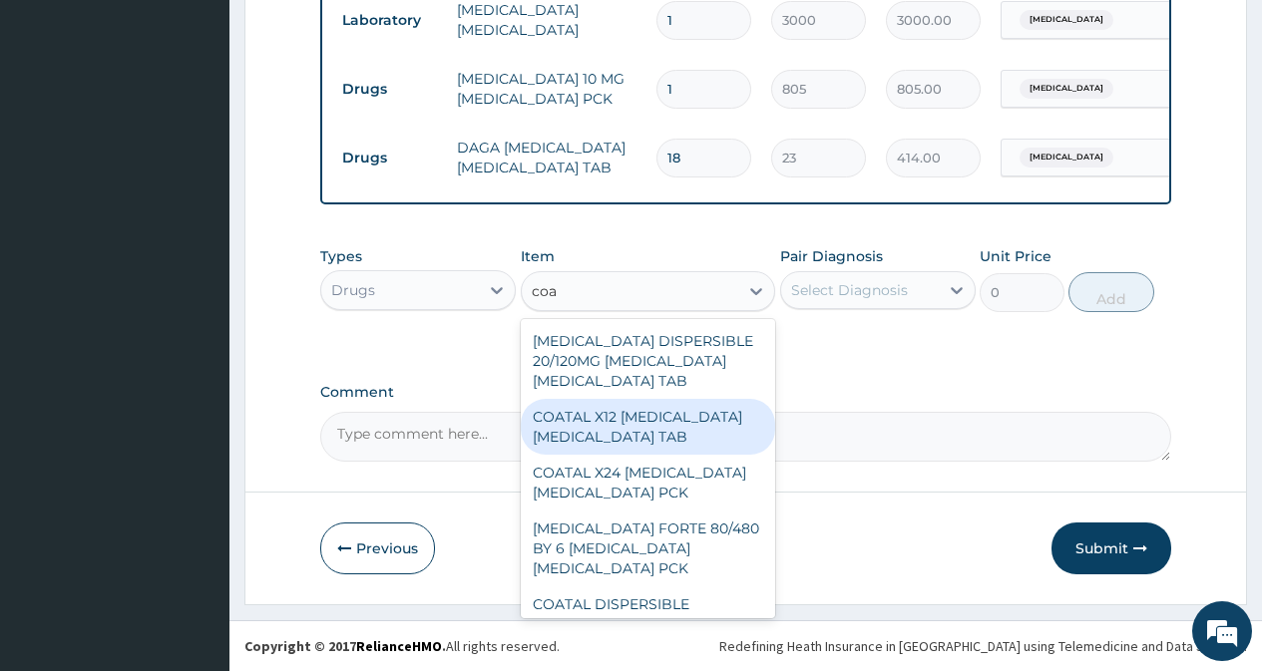
type input "[PERSON_NAME]"
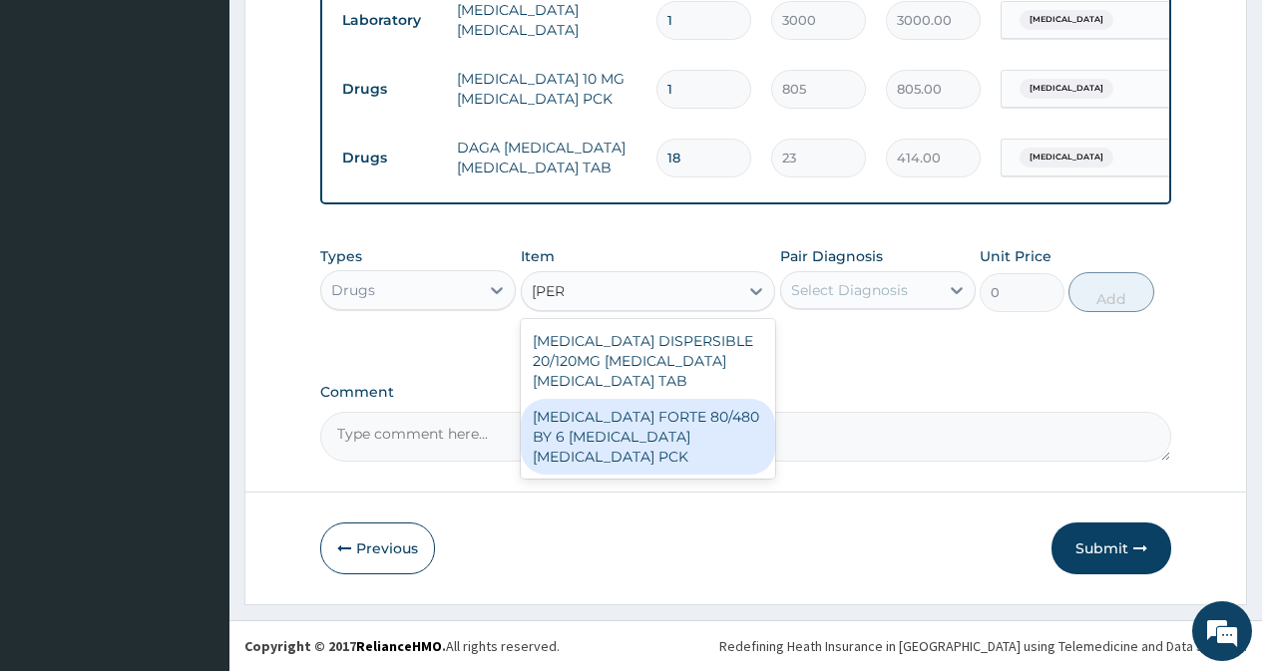
click at [663, 445] on div "[MEDICAL_DATA] FORTE 80/480 BY 6 [MEDICAL_DATA] [MEDICAL_DATA] PCK" at bounding box center [648, 437] width 255 height 76
type input "3220"
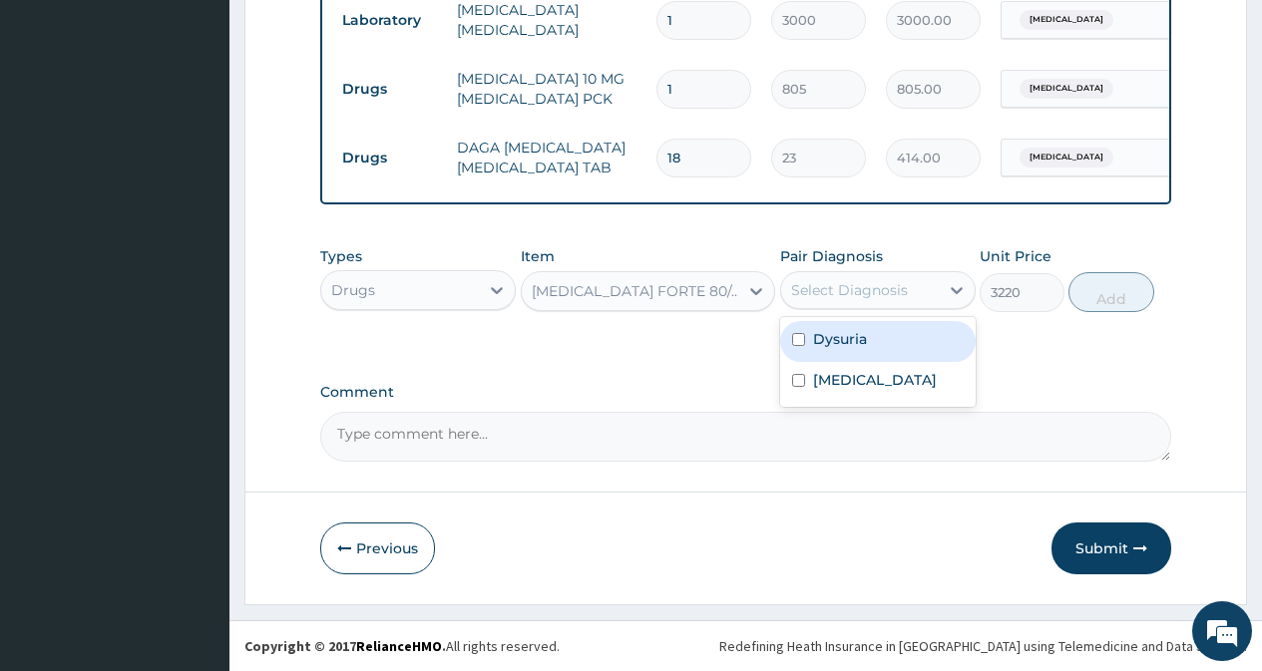
click at [854, 293] on div "Select Diagnosis" at bounding box center [849, 290] width 117 height 20
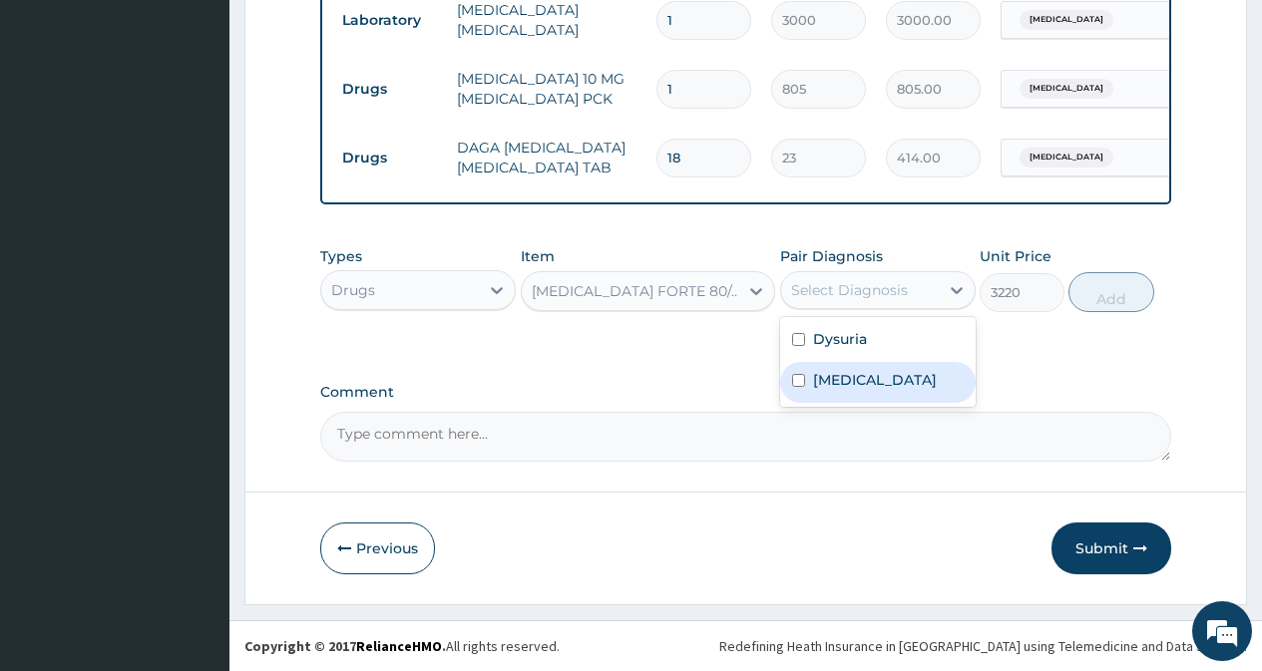
click at [803, 381] on input "checkbox" at bounding box center [798, 380] width 13 height 13
checkbox input "true"
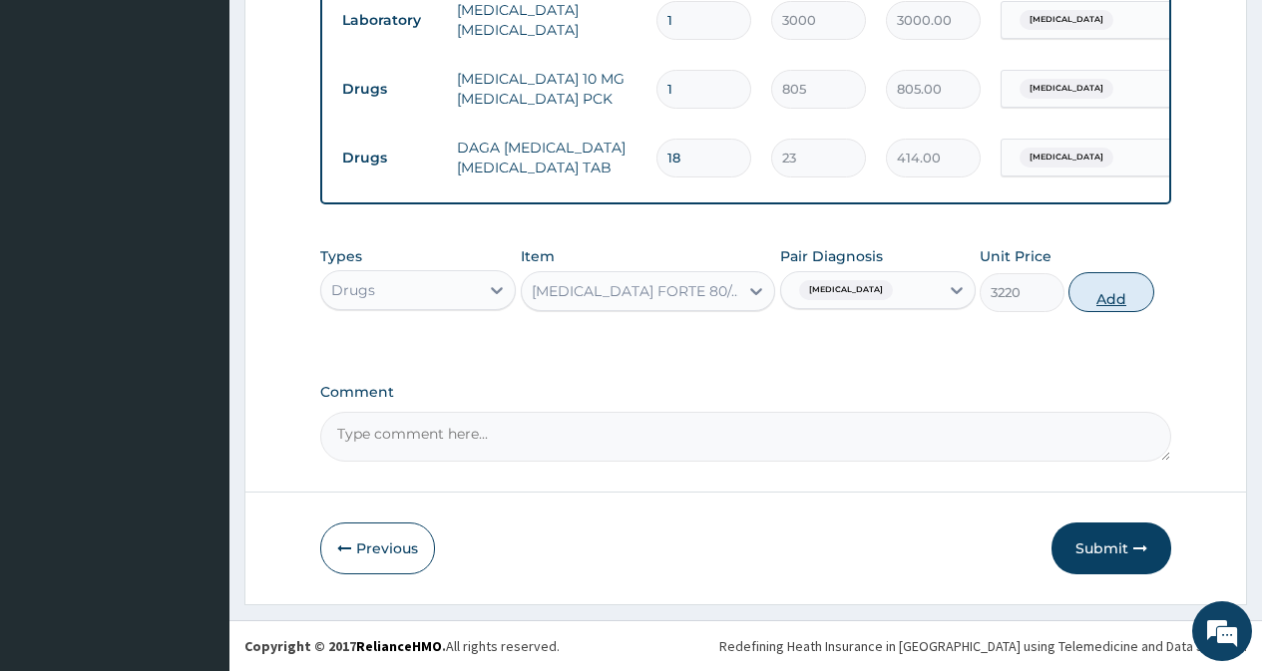
click at [1126, 293] on button "Add" at bounding box center [1110, 292] width 85 height 40
type input "0"
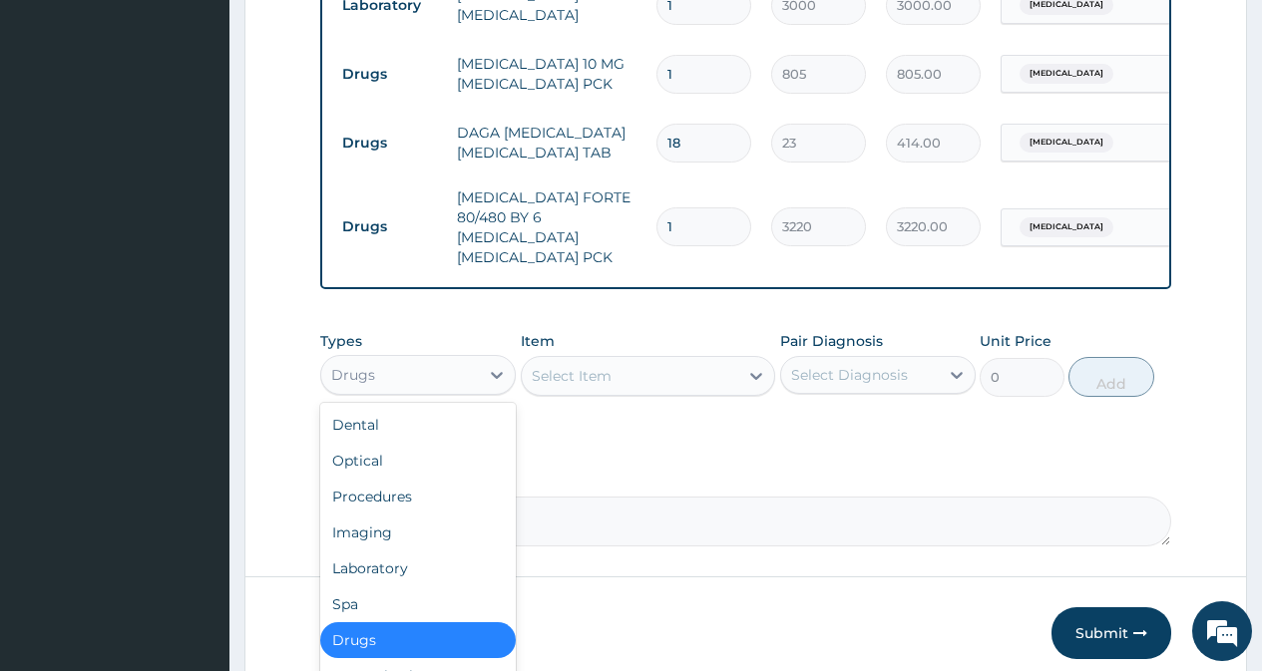
click at [429, 374] on div "Drugs" at bounding box center [400, 375] width 158 height 32
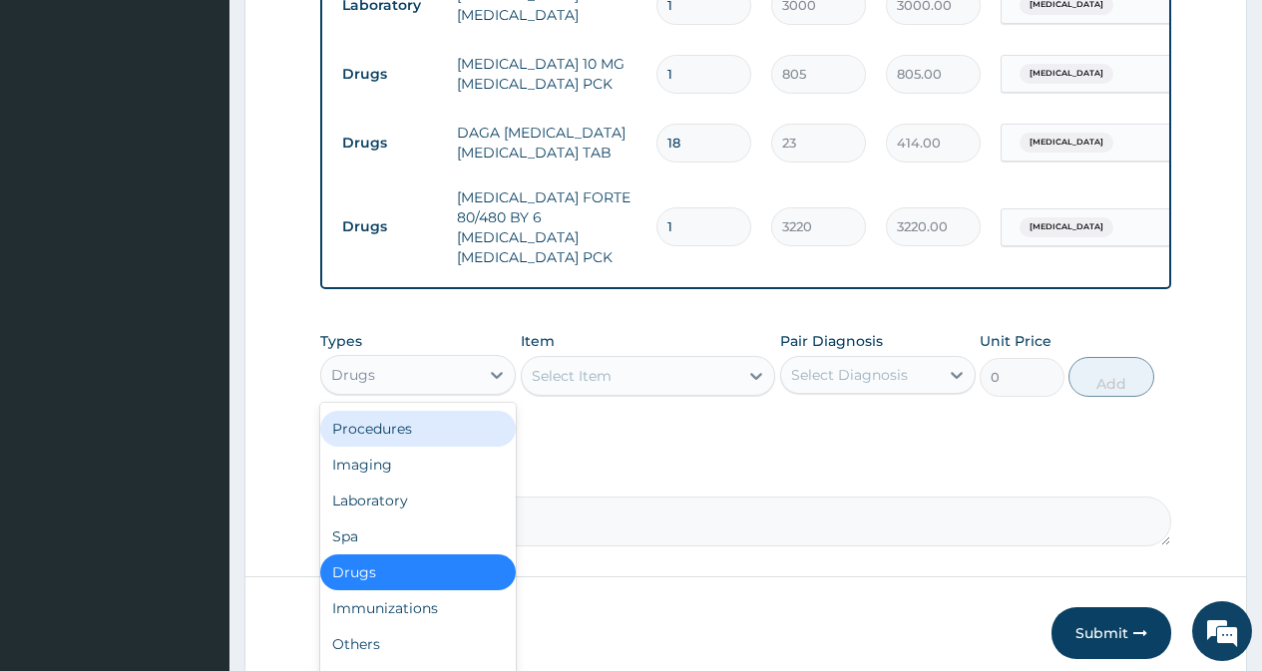
click at [416, 429] on div "Procedures" at bounding box center [417, 429] width 195 height 36
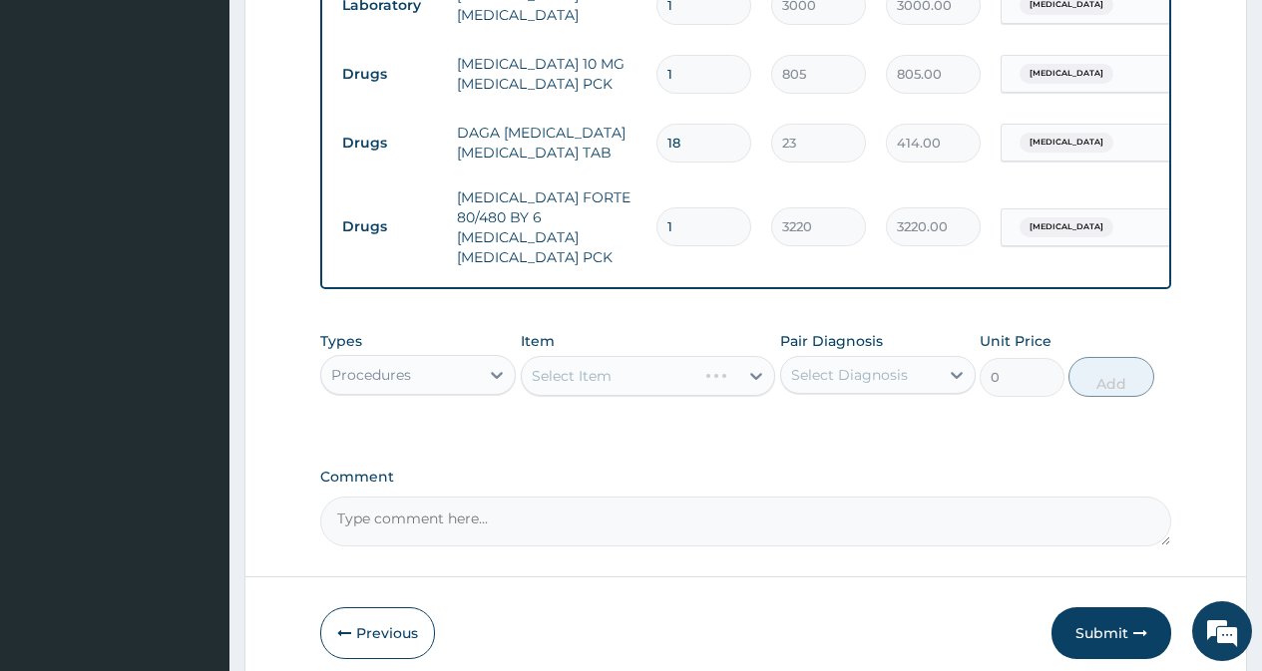
click at [627, 374] on div "Select Item" at bounding box center [648, 376] width 255 height 40
click at [626, 373] on div "Select Item" at bounding box center [648, 376] width 255 height 40
click at [581, 366] on div "Select Item" at bounding box center [572, 376] width 80 height 20
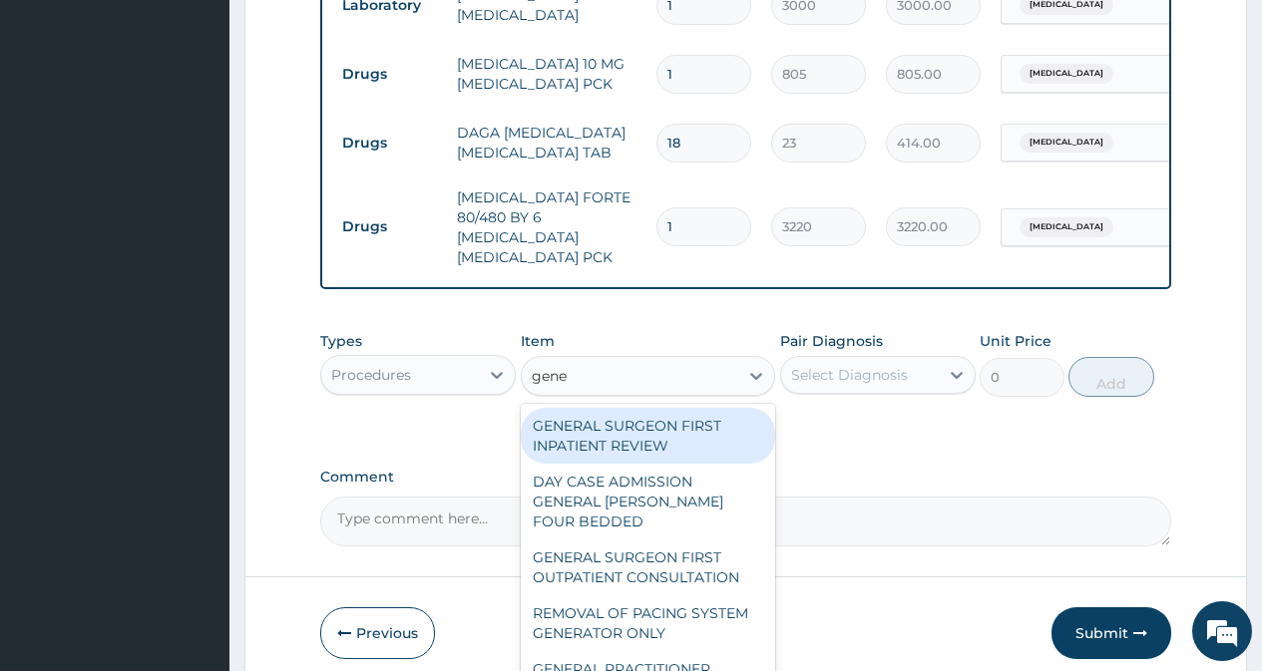
type input "gener"
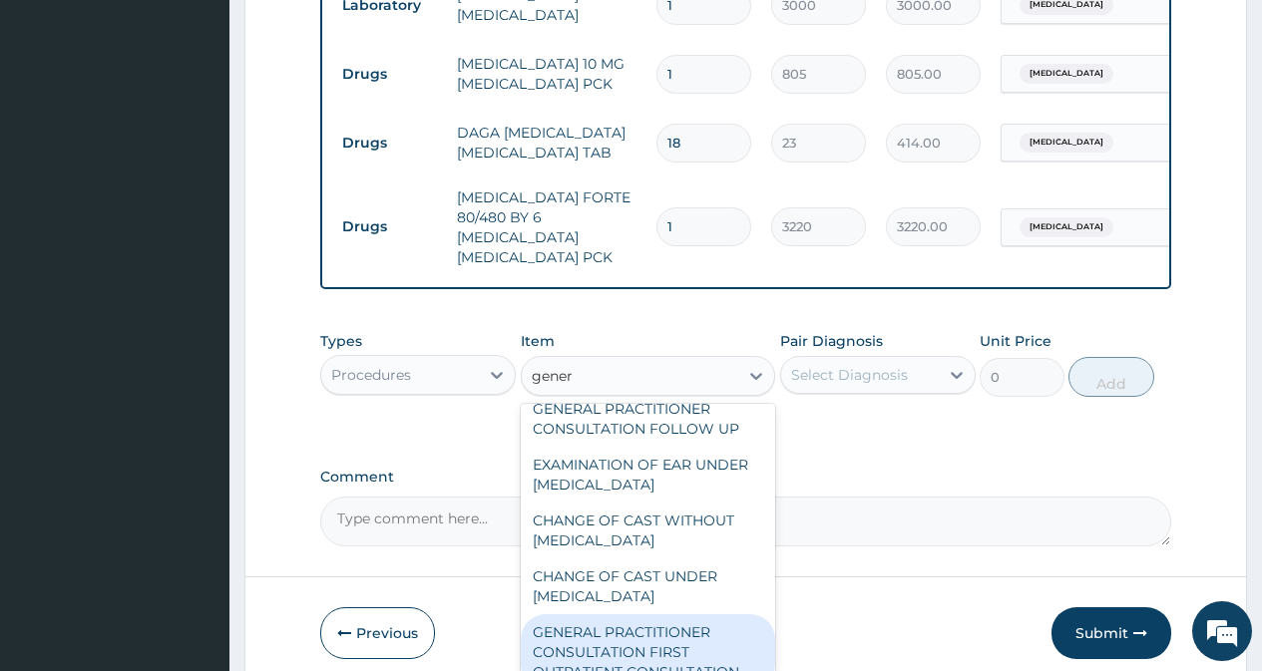
scroll to position [199, 0]
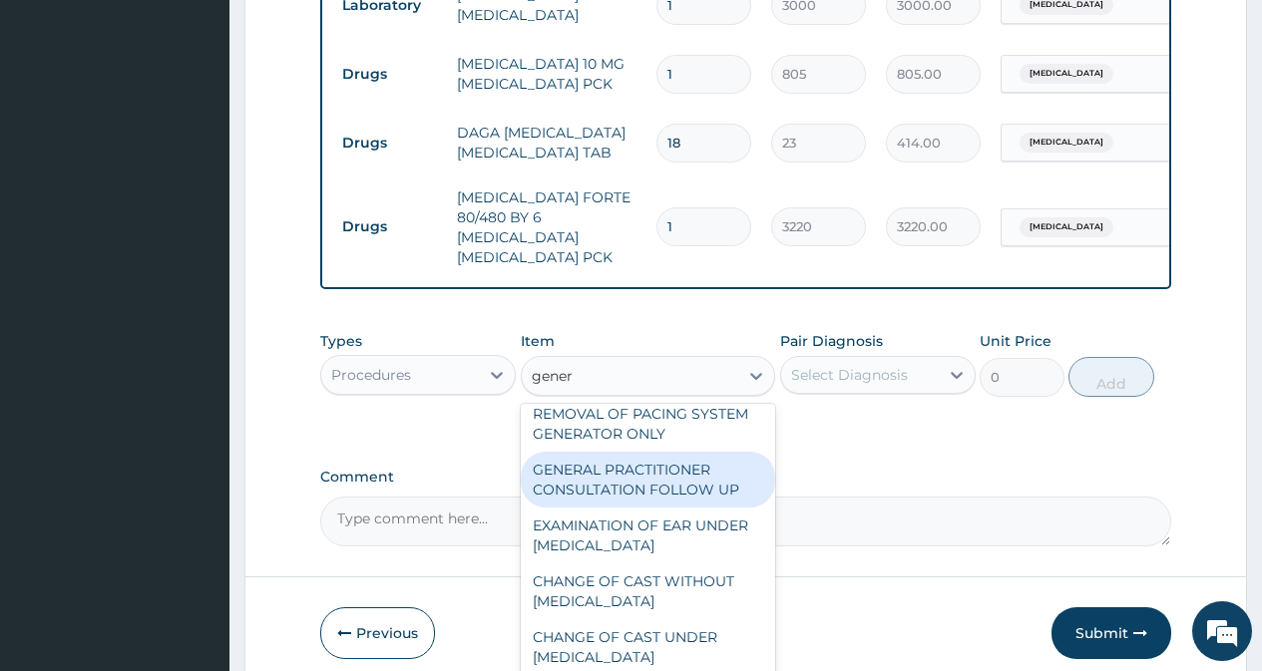
click at [668, 467] on div "GENERAL PRACTITIONER CONSULTATION FOLLOW UP" at bounding box center [648, 480] width 255 height 56
type input "3000"
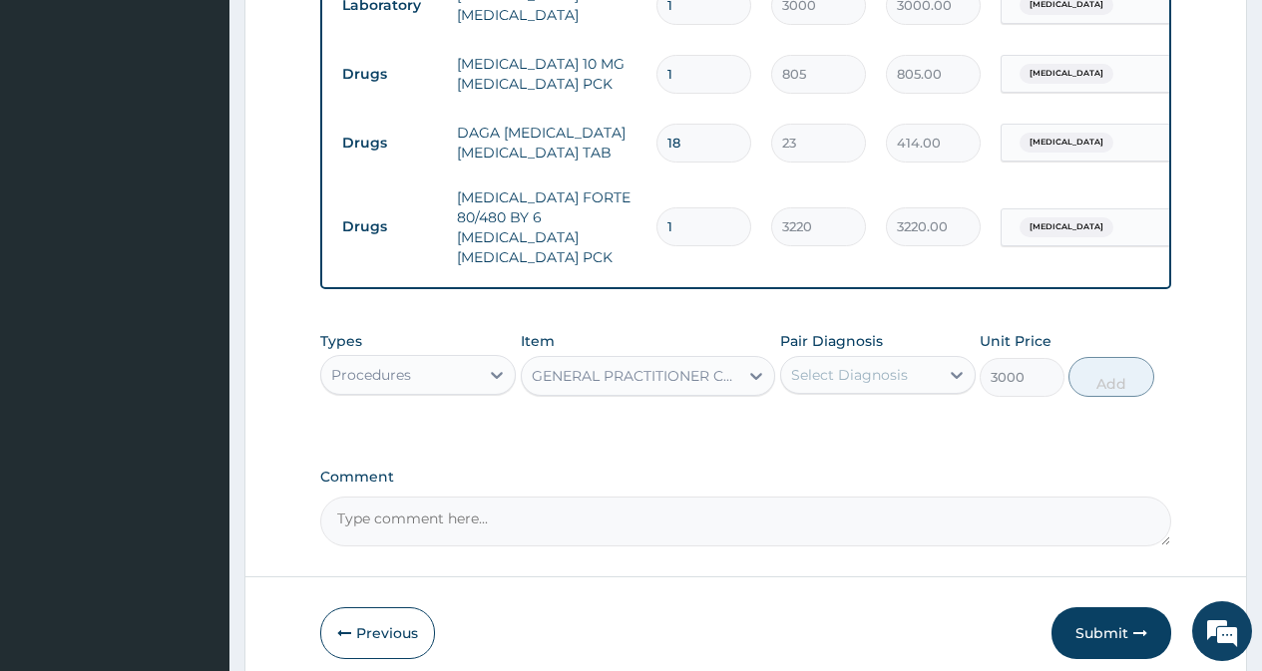
click at [667, 370] on div "GENERAL PRACTITIONER CONSULTATION FOLLOW UP" at bounding box center [636, 376] width 209 height 20
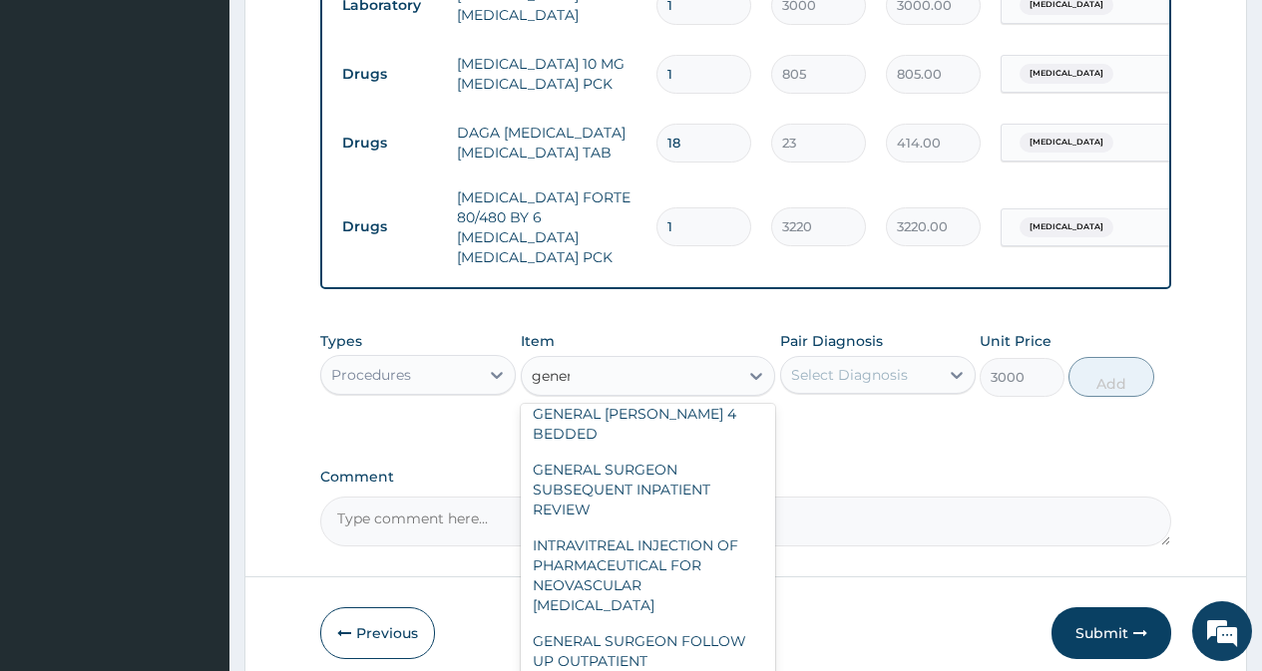
scroll to position [535, 0]
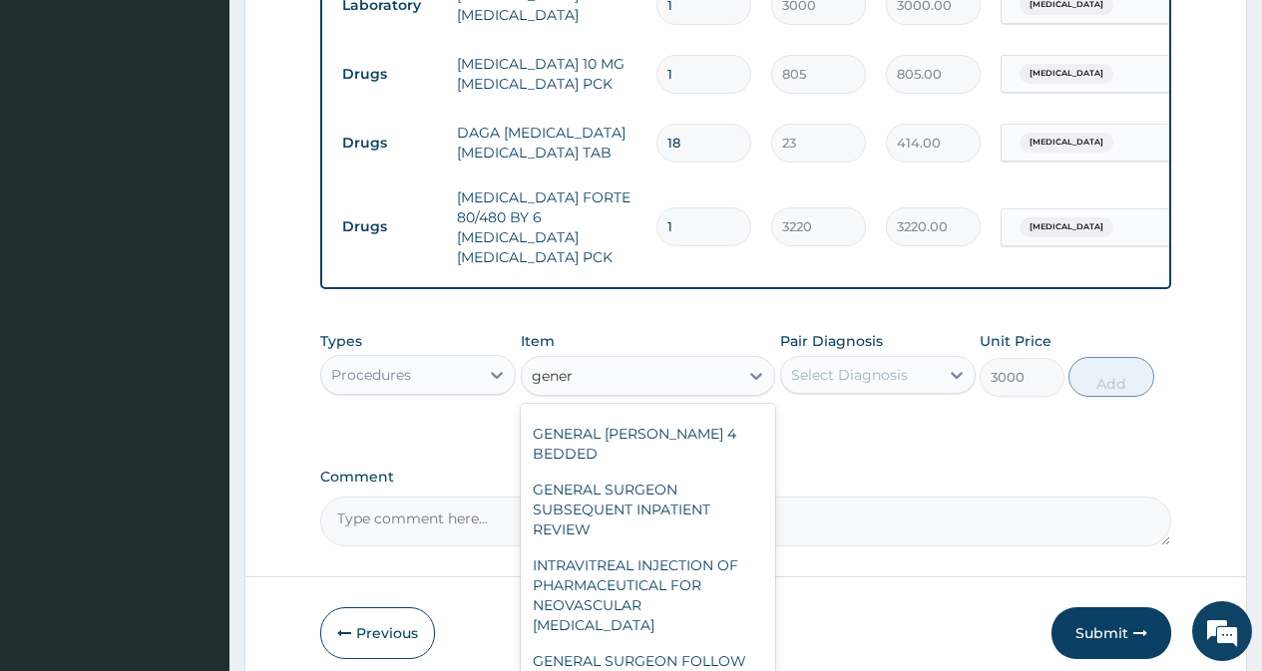
type input "genera"
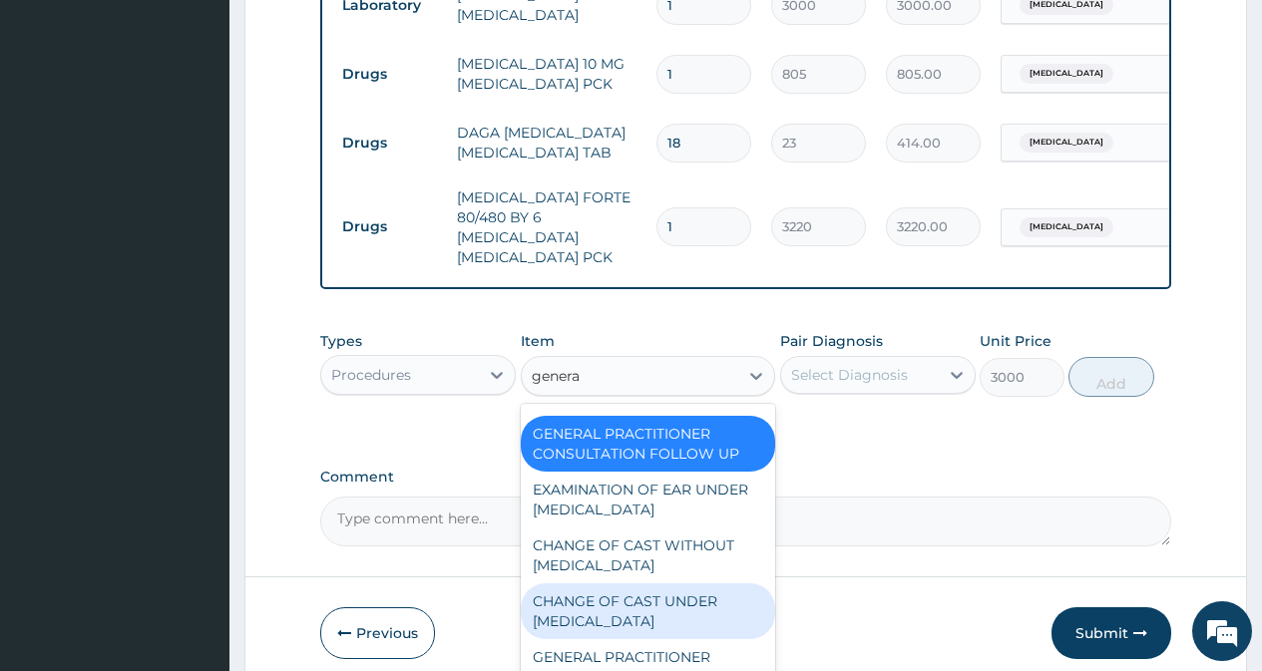
scroll to position [335, 0]
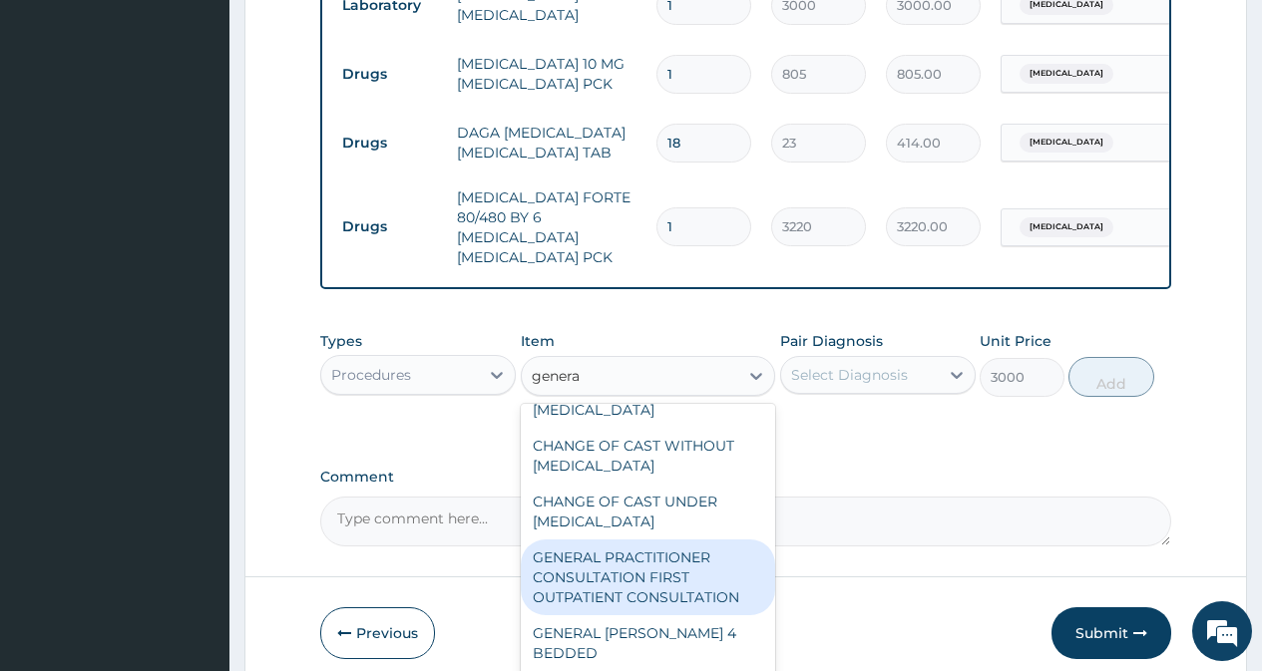
click at [633, 574] on div "GENERAL PRACTITIONER CONSULTATION FIRST OUTPATIENT CONSULTATION" at bounding box center [648, 578] width 255 height 76
type input "3600"
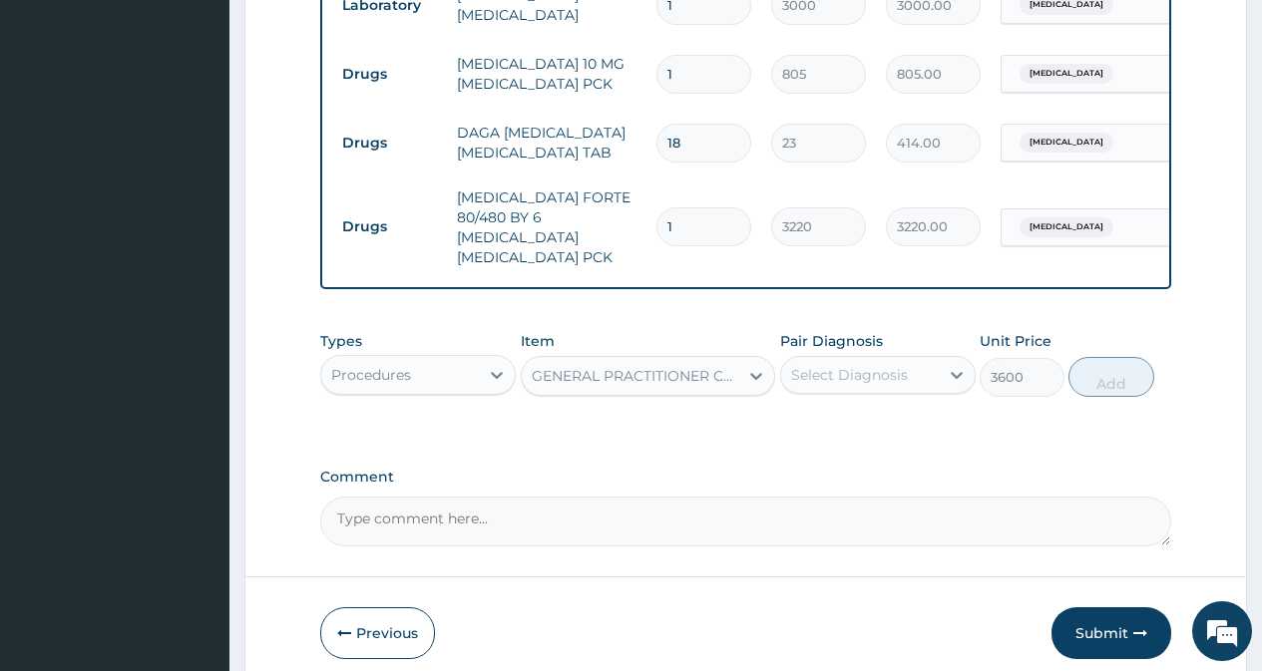
click at [840, 365] on div "Select Diagnosis" at bounding box center [849, 375] width 117 height 20
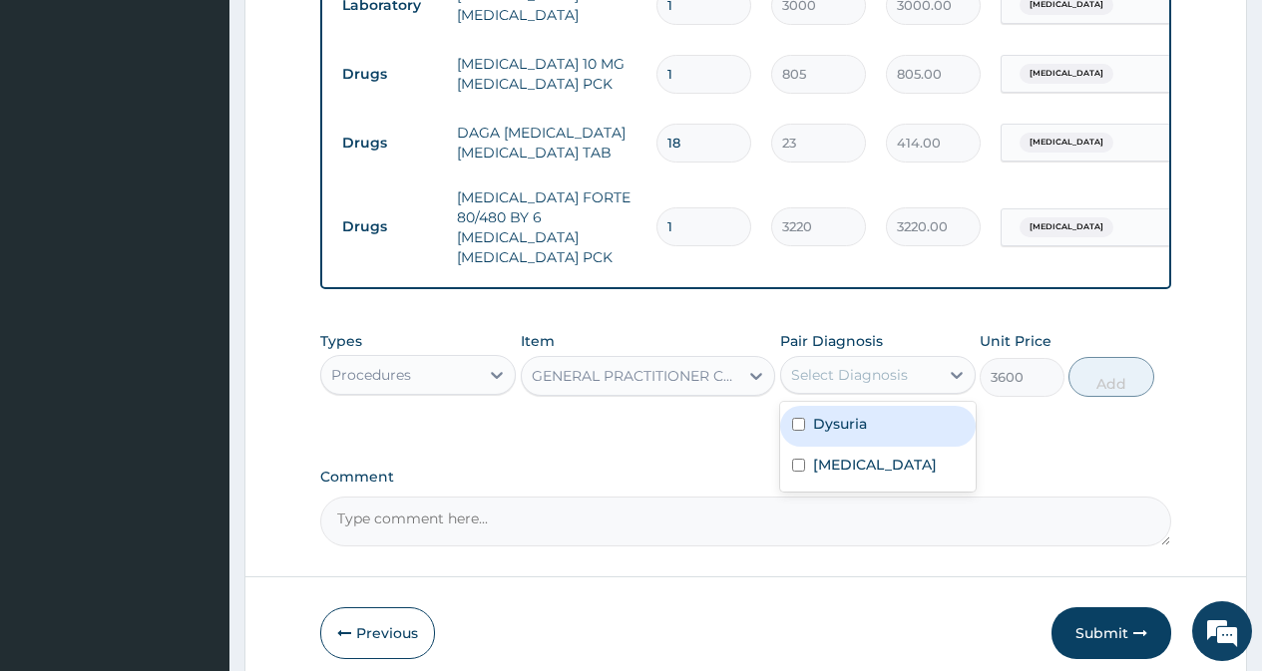
click at [797, 418] on input "checkbox" at bounding box center [798, 424] width 13 height 13
checkbox input "true"
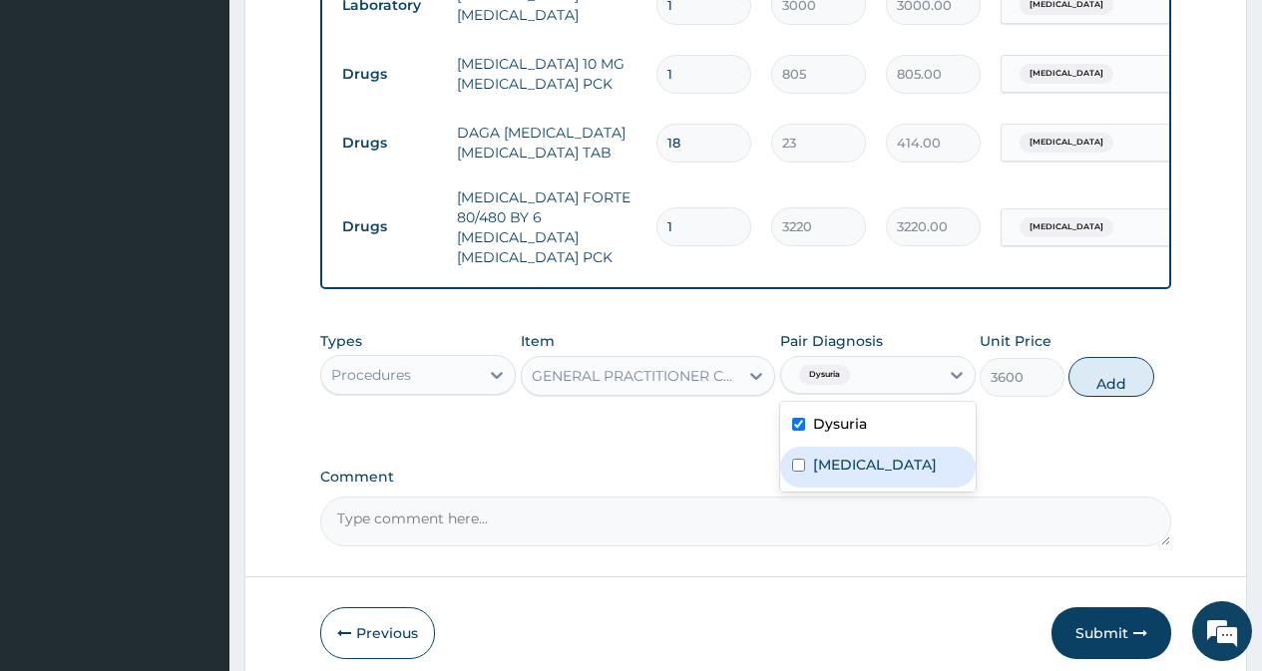
click at [801, 459] on input "checkbox" at bounding box center [798, 465] width 13 height 13
checkbox input "true"
click at [1104, 376] on button "Add" at bounding box center [1110, 377] width 85 height 40
type input "0"
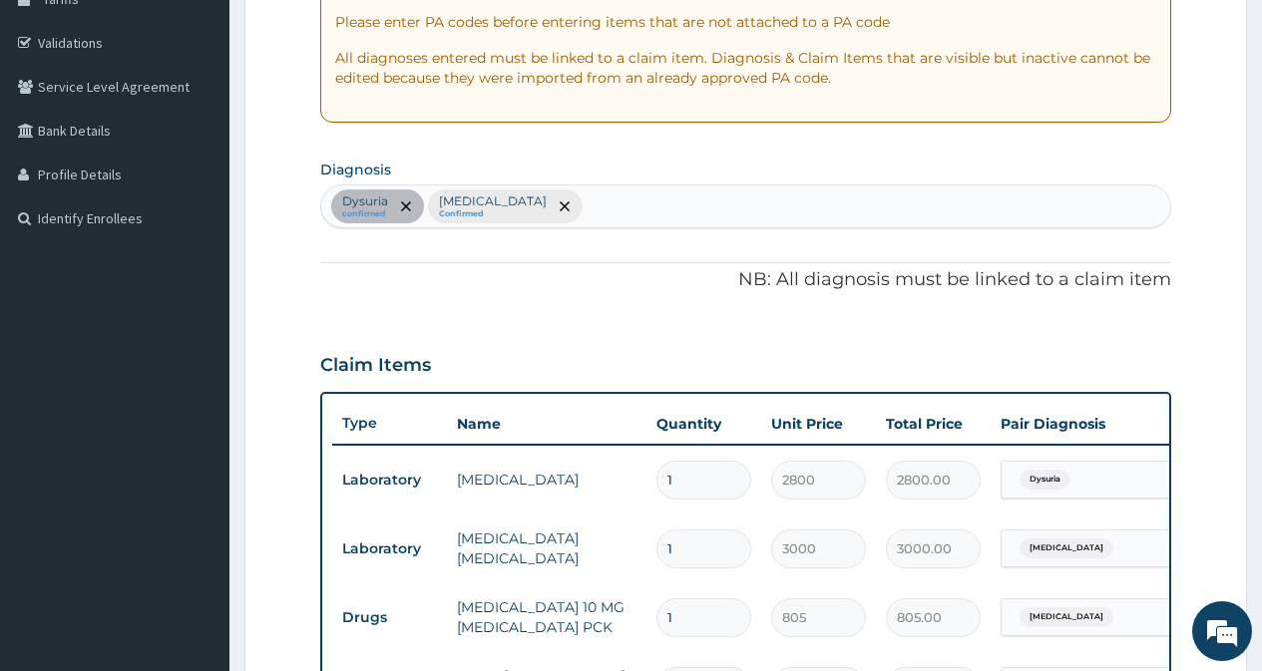
scroll to position [295, 0]
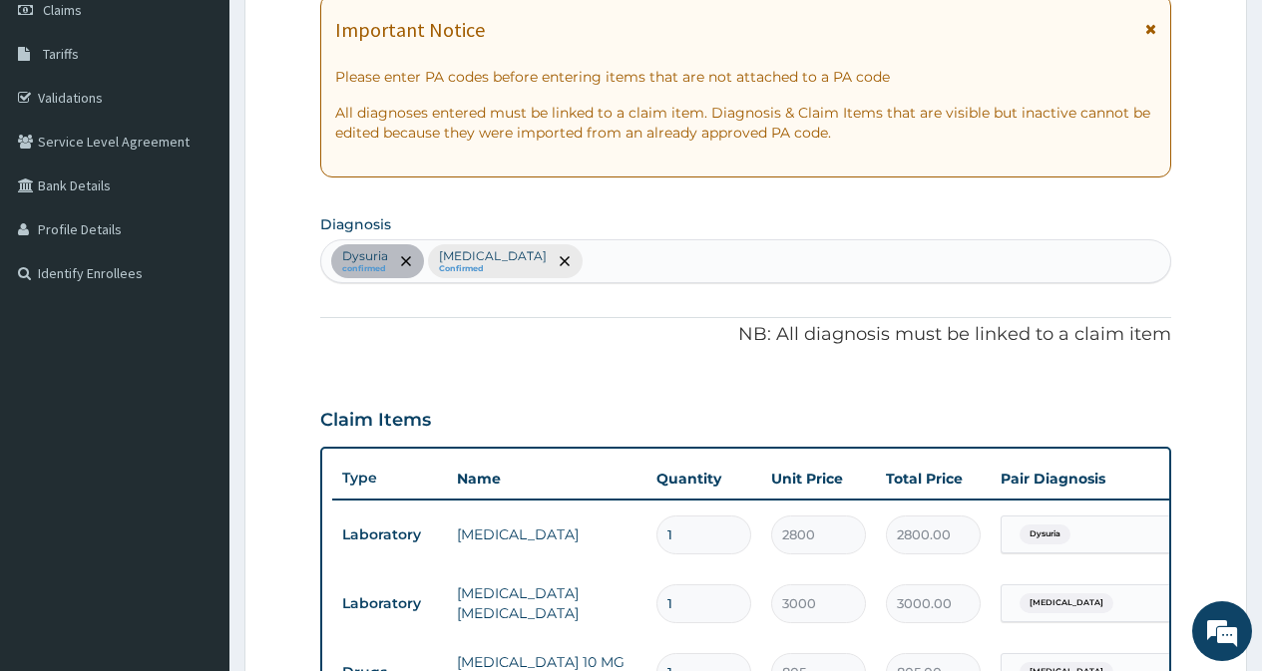
click at [557, 261] on div "Dysuria confirmed [MEDICAL_DATA] Confirmed" at bounding box center [745, 261] width 849 height 42
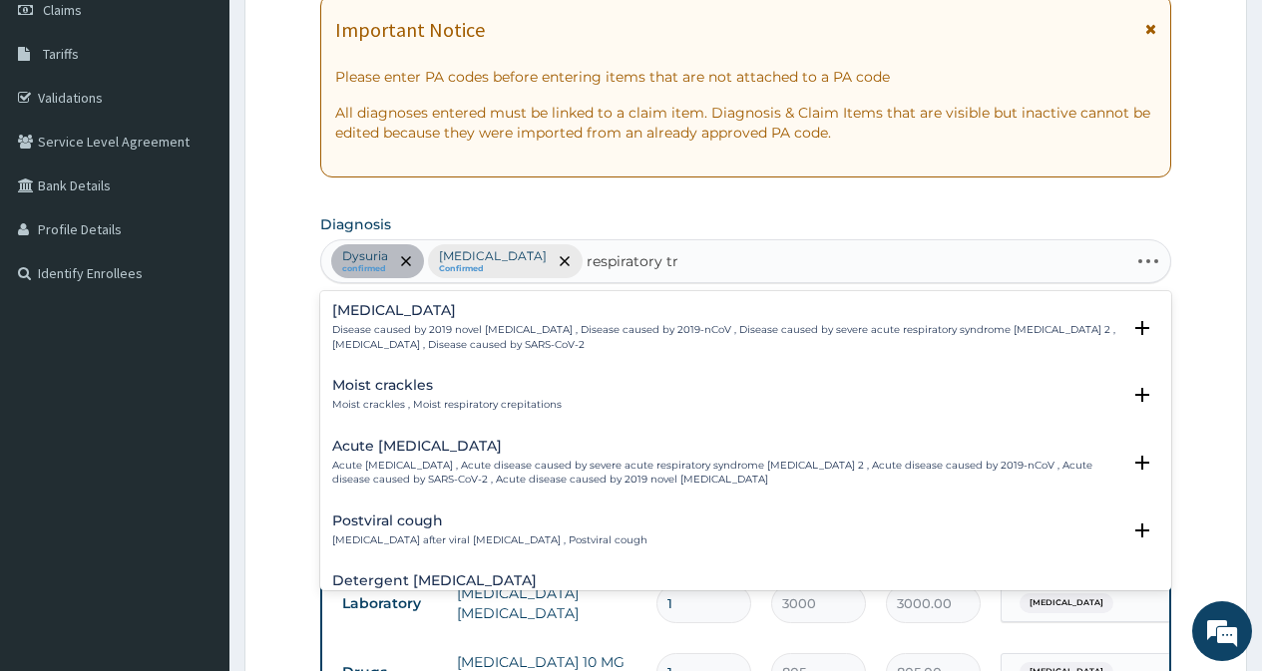
type input "respiratory tra"
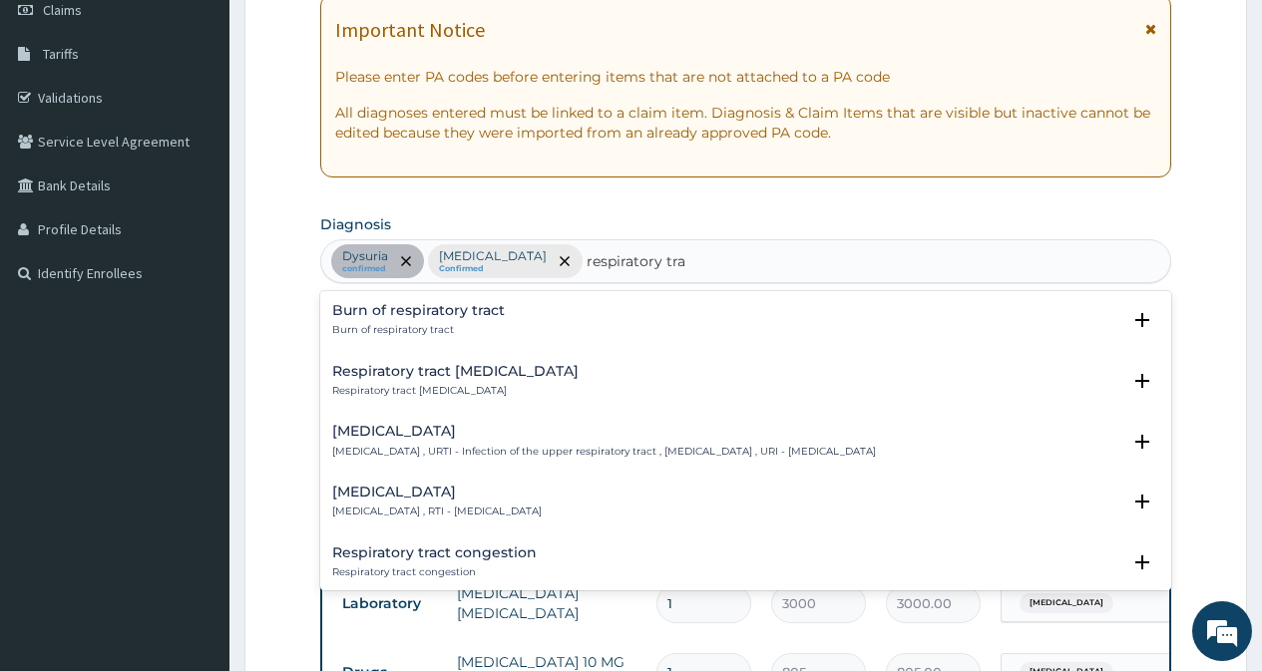
click at [465, 493] on h4 "[MEDICAL_DATA]" at bounding box center [436, 492] width 209 height 15
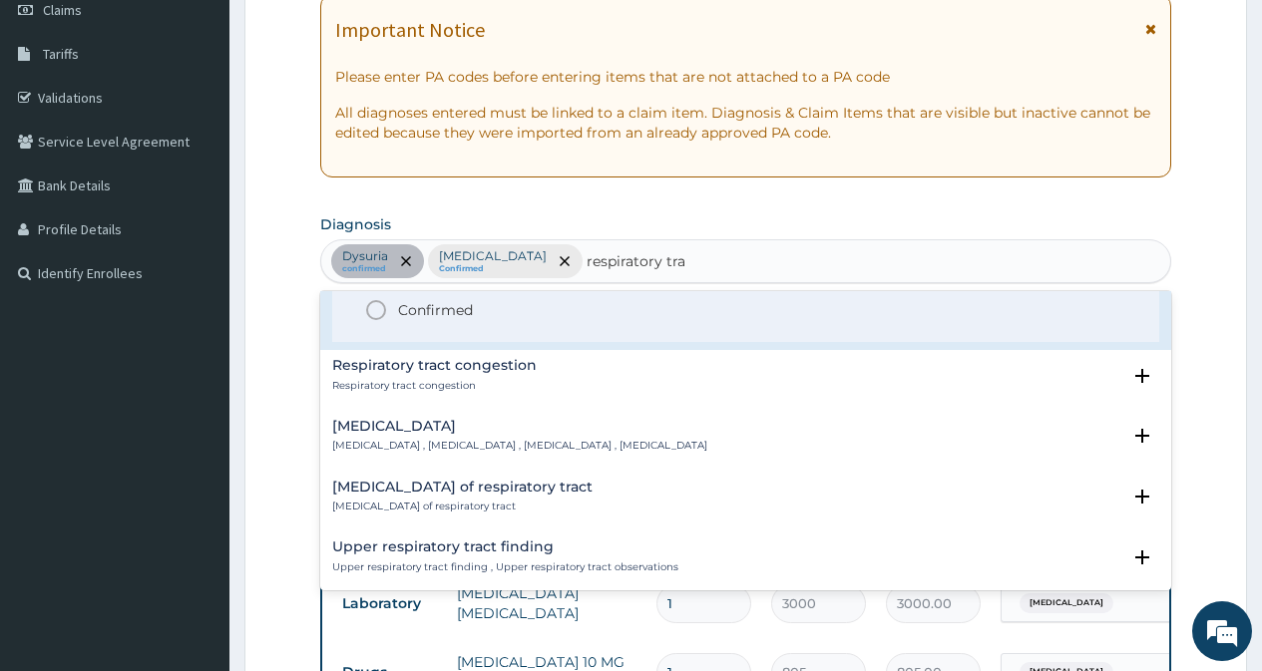
scroll to position [199, 0]
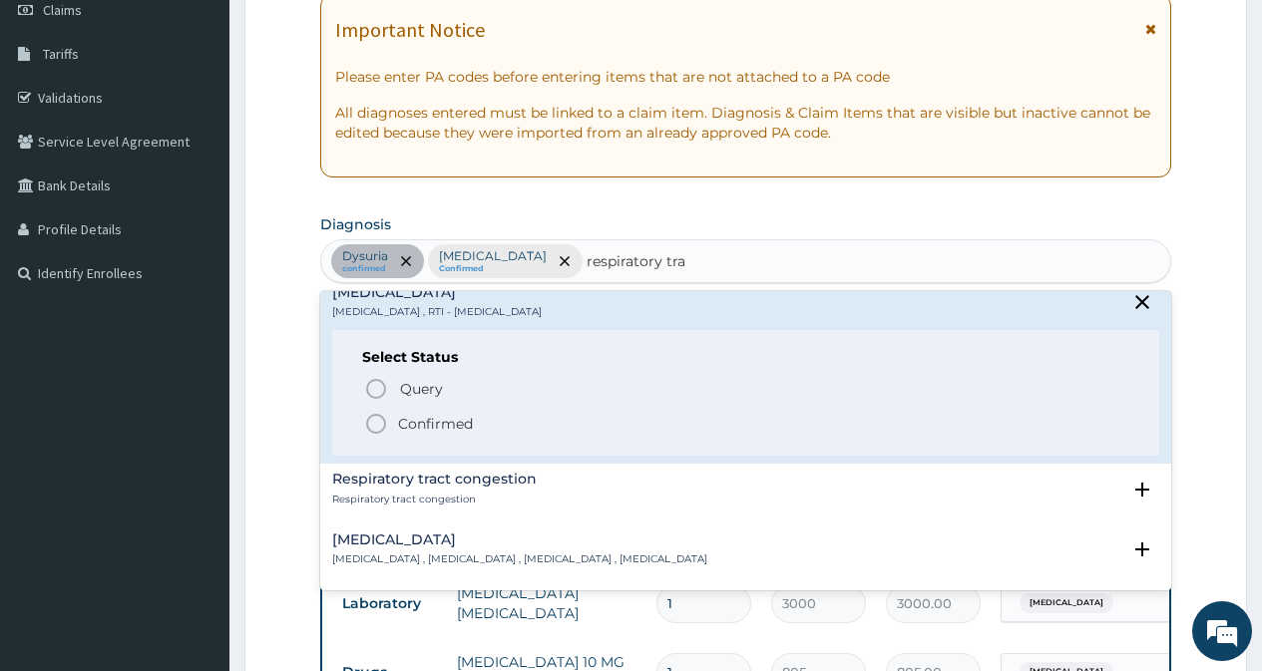
click at [377, 426] on icon "status option filled" at bounding box center [376, 424] width 24 height 24
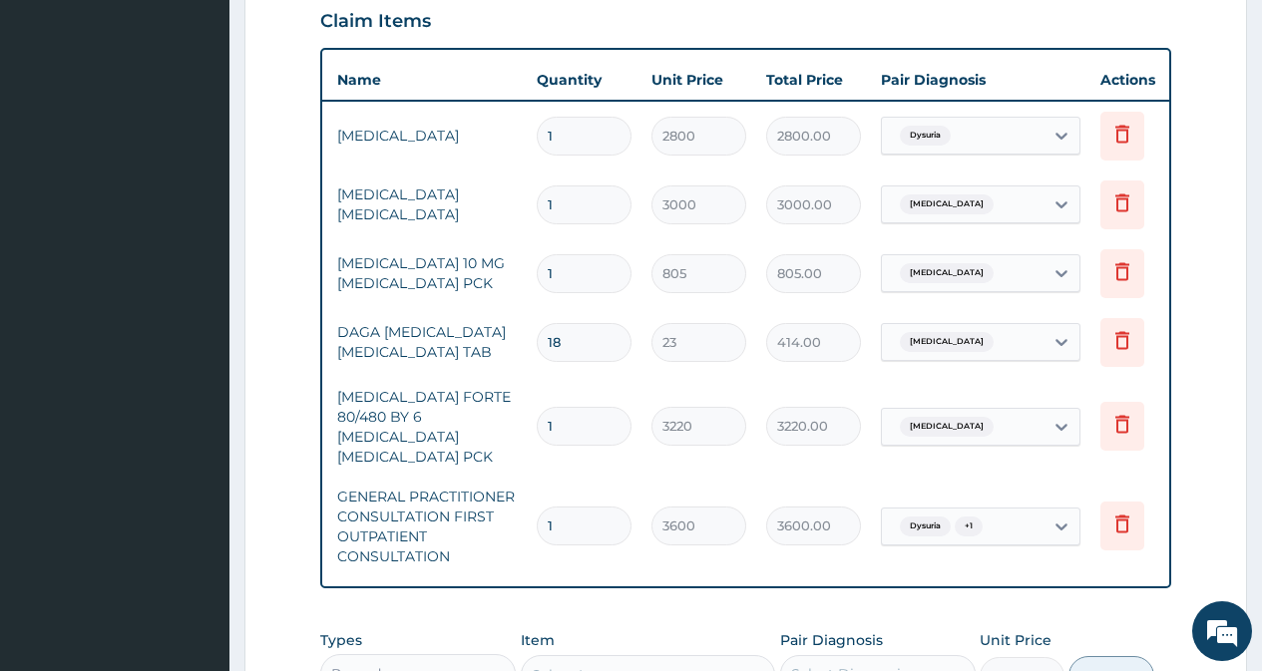
scroll to position [0, 151]
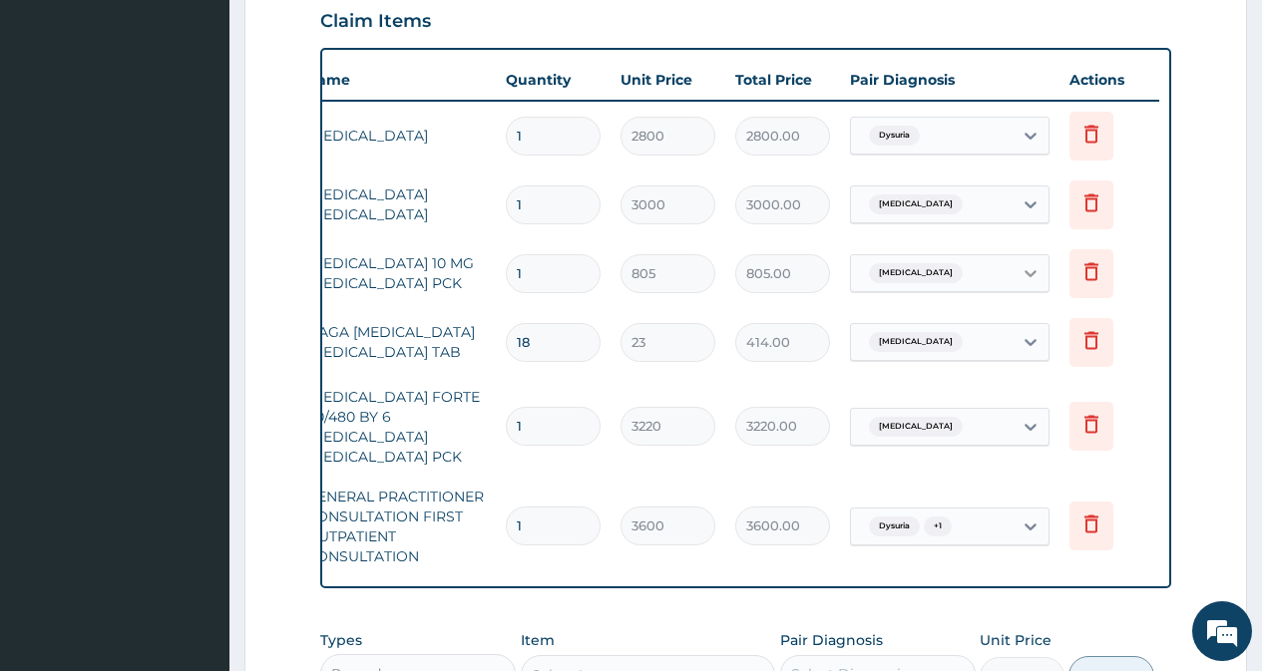
click at [1027, 272] on icon at bounding box center [1030, 273] width 12 height 7
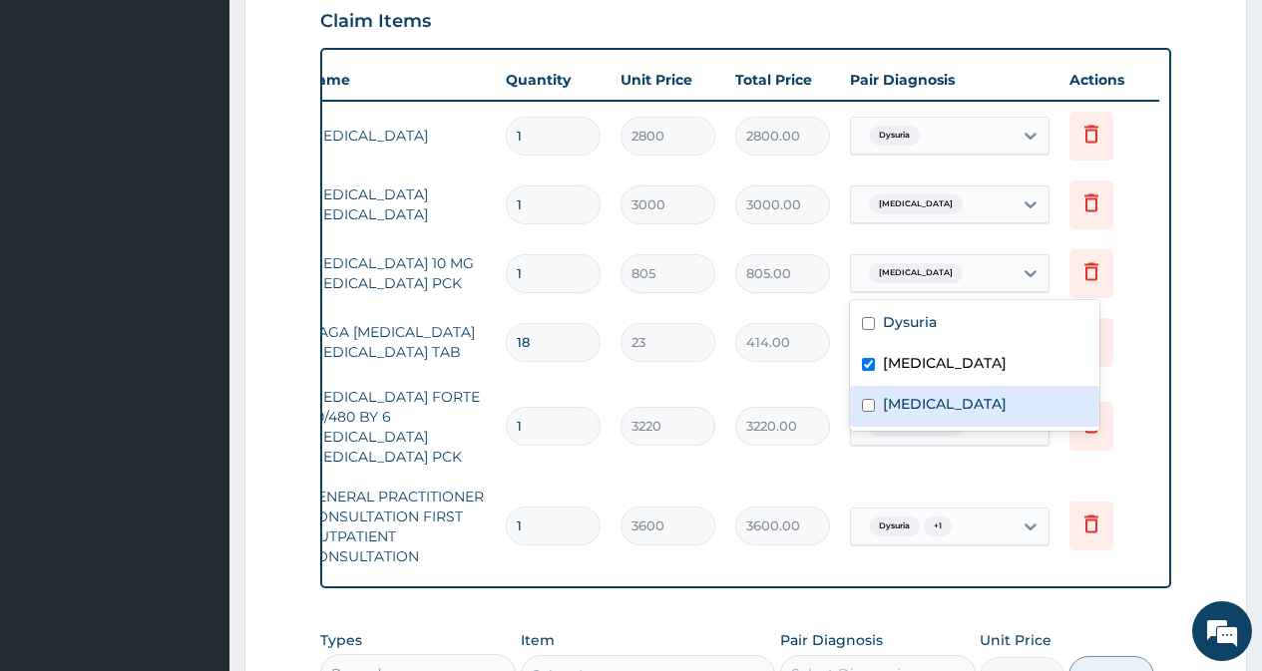
click at [873, 405] on input "checkbox" at bounding box center [868, 405] width 13 height 13
checkbox input "true"
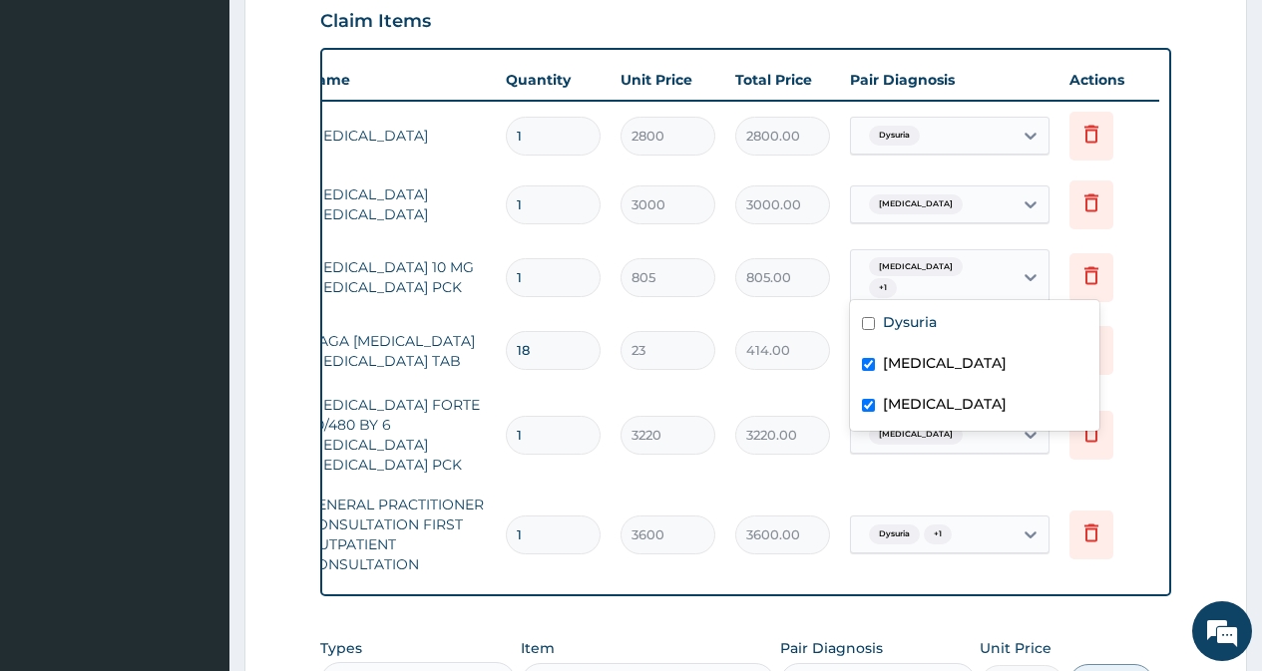
click at [873, 367] on input "checkbox" at bounding box center [868, 364] width 13 height 13
checkbox input "false"
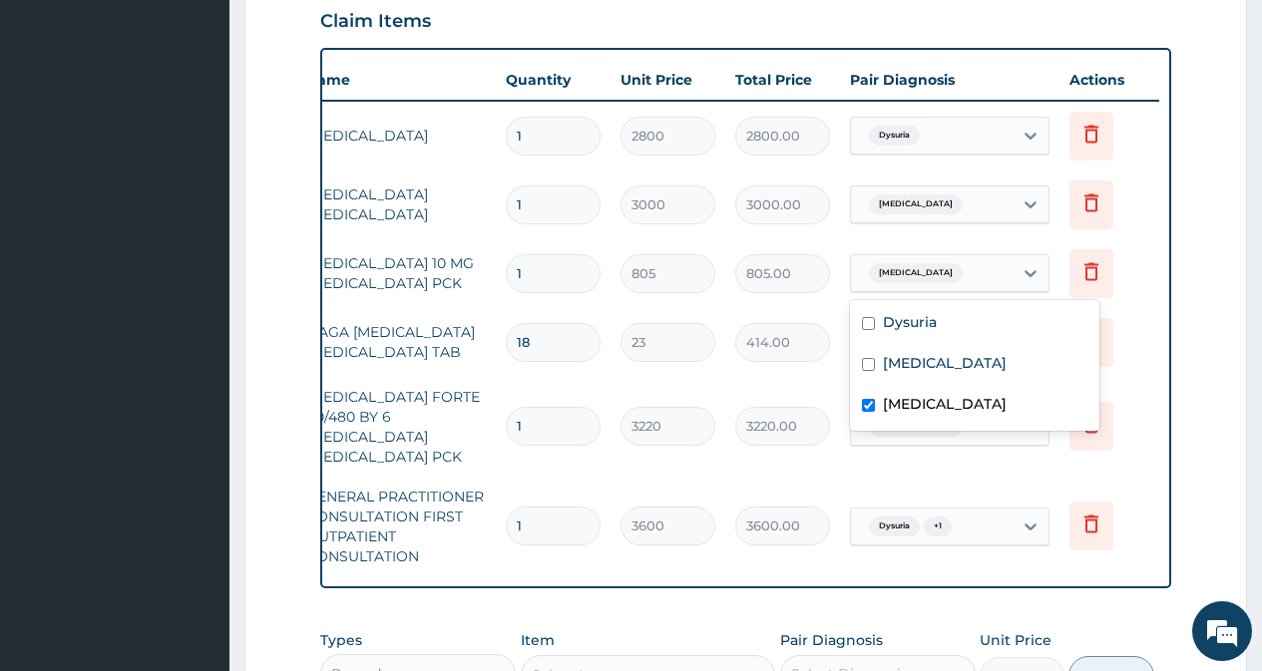
click at [1162, 391] on div "Type Name Quantity Unit Price Total Price Pair Diagnosis Actions Laboratory [ME…" at bounding box center [745, 318] width 851 height 541
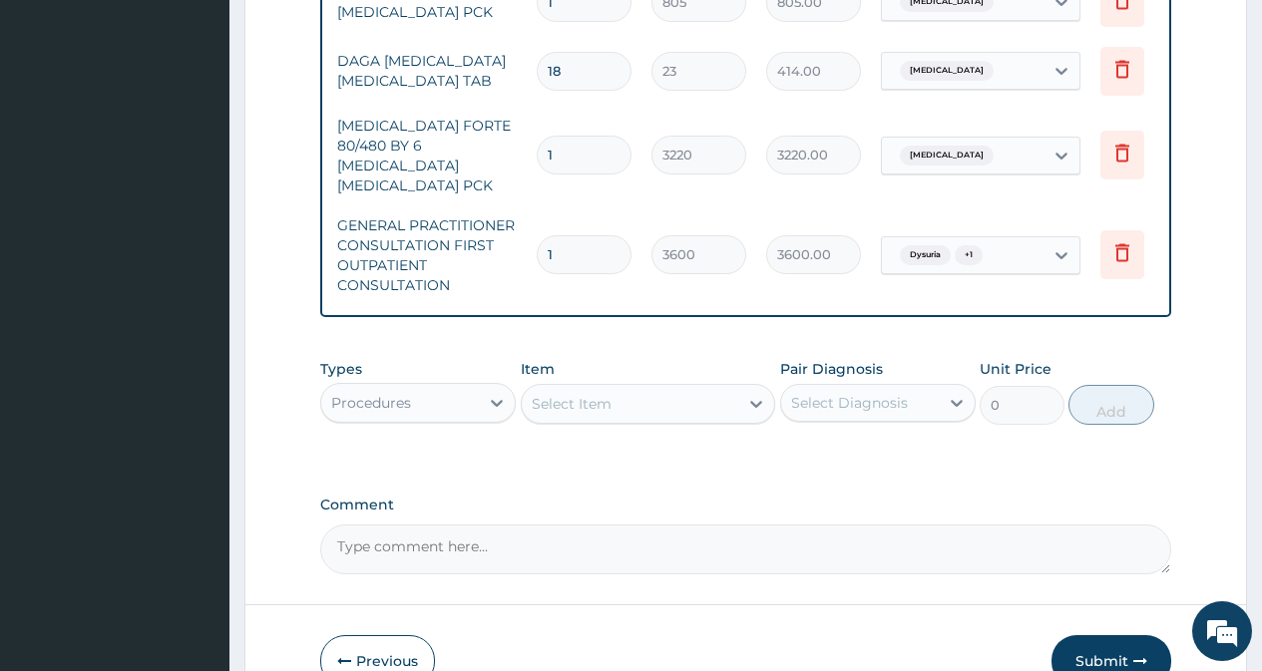
scroll to position [1073, 0]
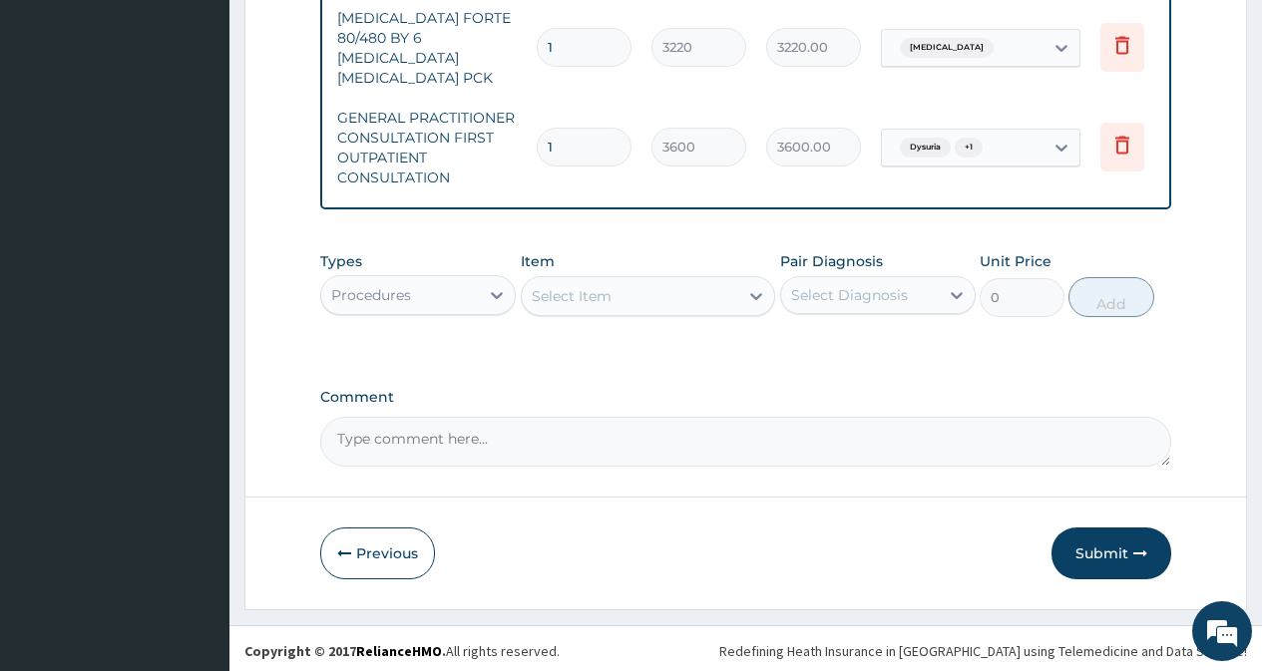
click at [532, 439] on textarea "Comment" at bounding box center [745, 442] width 851 height 50
type textarea "kindly approve"
click at [1110, 545] on button "Submit" at bounding box center [1111, 554] width 120 height 52
